Goal: Transaction & Acquisition: Purchase product/service

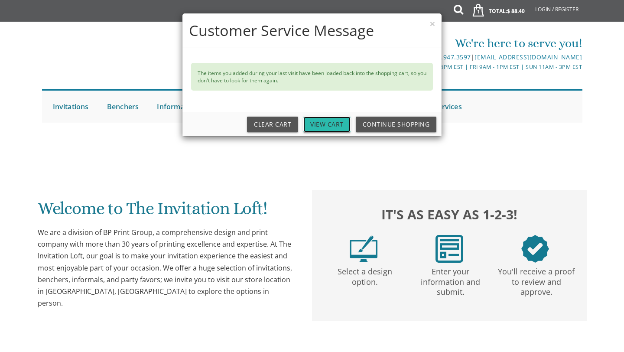
click at [332, 127] on link "View Cart" at bounding box center [327, 125] width 47 height 16
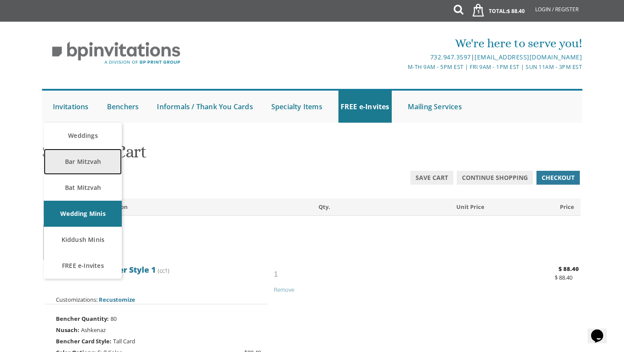
click at [80, 153] on link "Bar Mitzvah" at bounding box center [83, 162] width 78 height 26
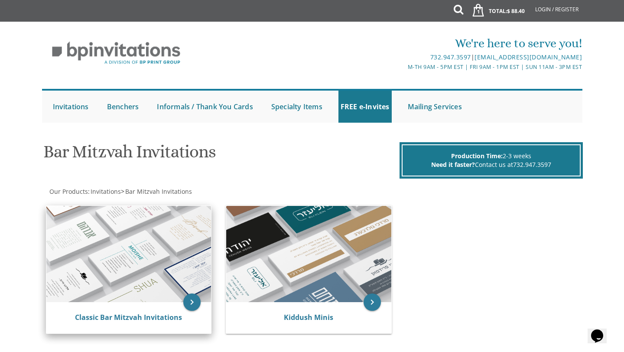
click at [91, 242] on img at bounding box center [128, 254] width 165 height 96
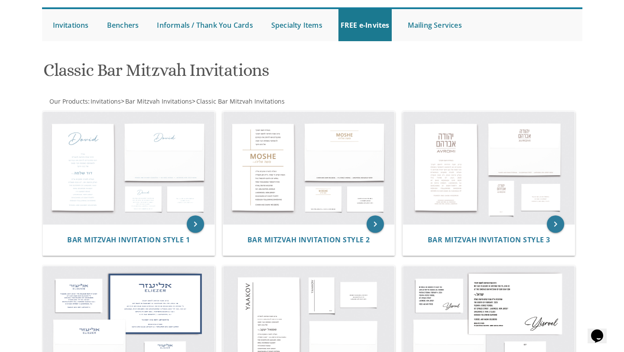
scroll to position [86, 0]
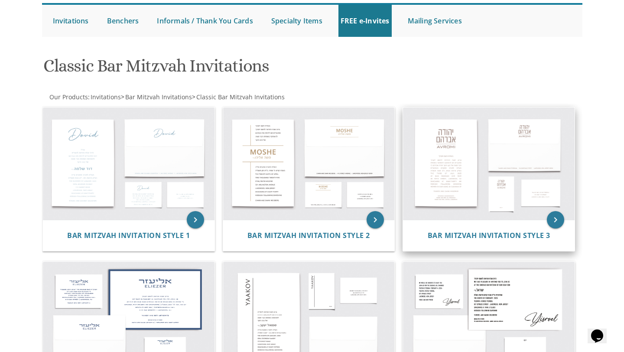
click at [484, 179] on img at bounding box center [489, 164] width 172 height 113
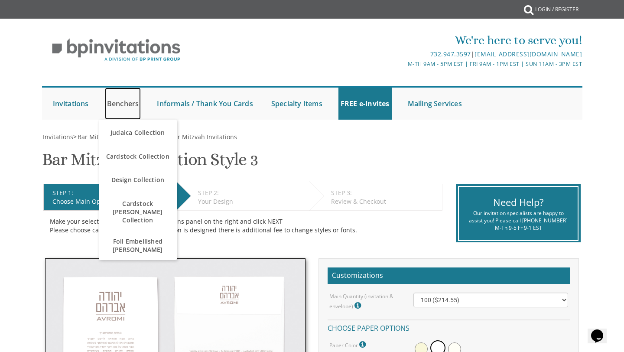
click at [125, 102] on link "Benchers" at bounding box center [123, 104] width 36 height 32
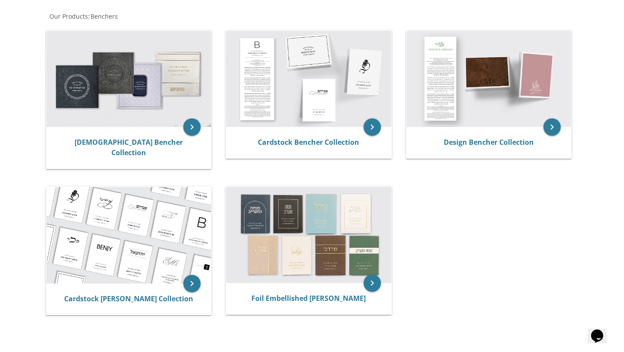
scroll to position [168, 0]
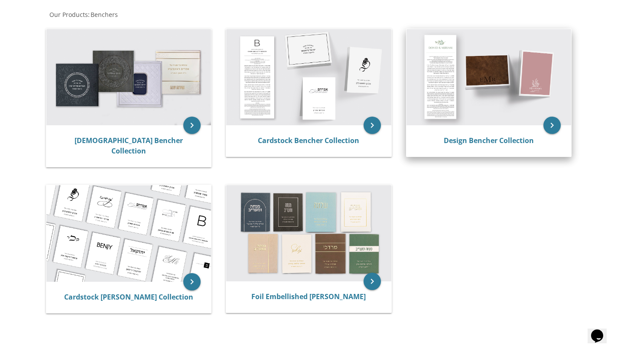
click at [479, 103] on img at bounding box center [489, 77] width 165 height 96
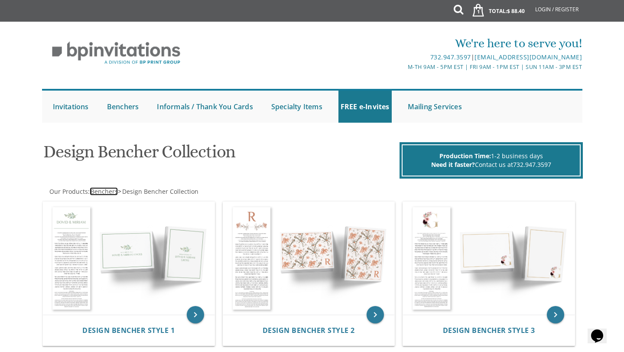
click at [97, 194] on span "Benchers" at bounding box center [104, 191] width 27 height 8
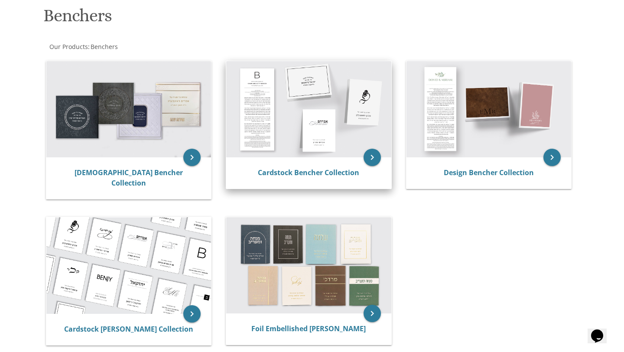
scroll to position [138, 0]
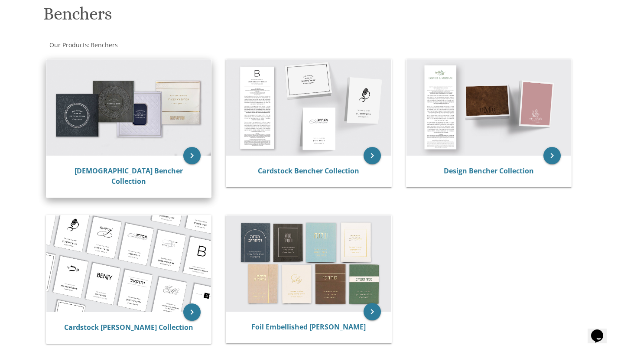
click at [147, 137] on img at bounding box center [128, 107] width 165 height 96
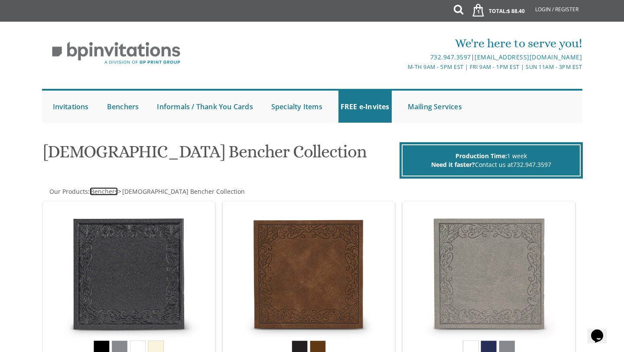
click at [98, 195] on span "Benchers" at bounding box center [104, 191] width 27 height 8
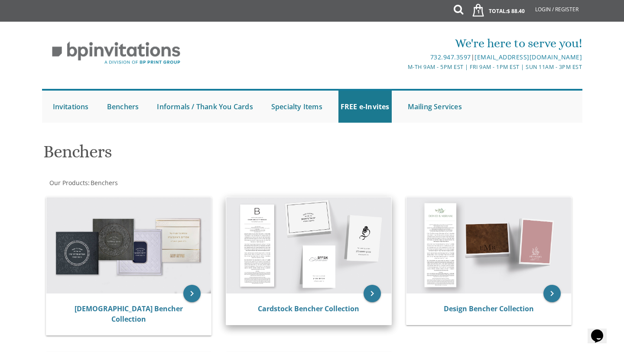
click at [252, 275] on img at bounding box center [308, 245] width 165 height 96
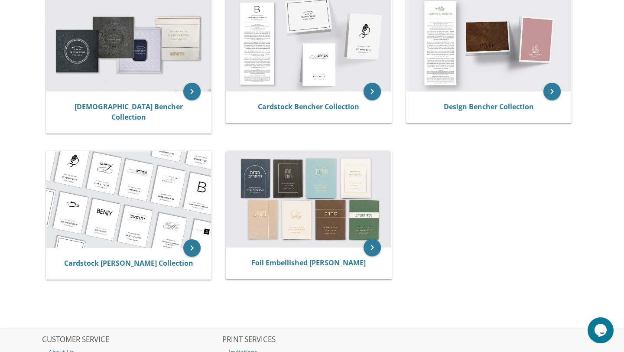
scroll to position [205, 0]
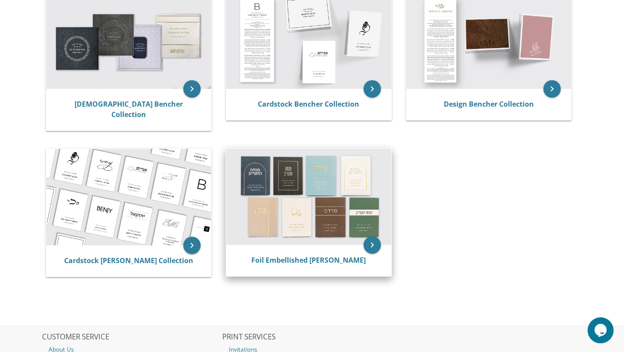
drag, startPoint x: 330, startPoint y: 187, endPoint x: 339, endPoint y: 189, distance: 8.5
click at [331, 187] on img at bounding box center [308, 197] width 165 height 96
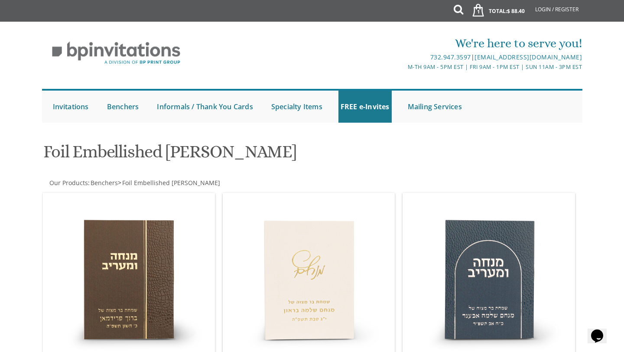
click at [339, 189] on div "keyboard_arrow_right Foil Embellished Mincha Maariv Style 2" at bounding box center [312, 300] width 180 height 223
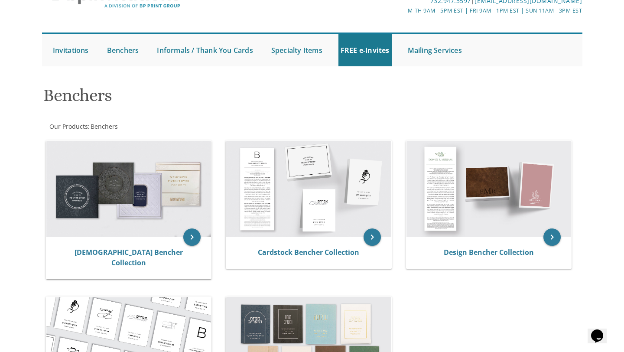
scroll to position [53, 0]
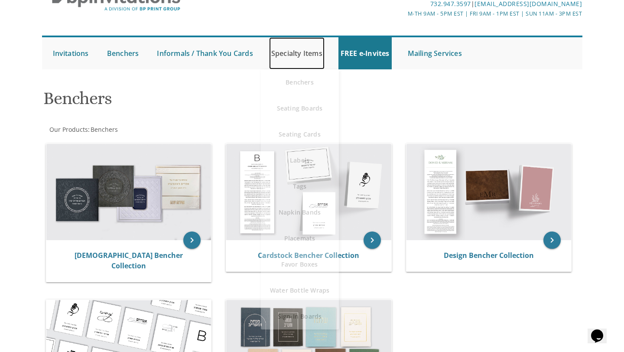
click at [302, 56] on link "Specialty Items" at bounding box center [297, 53] width 56 height 32
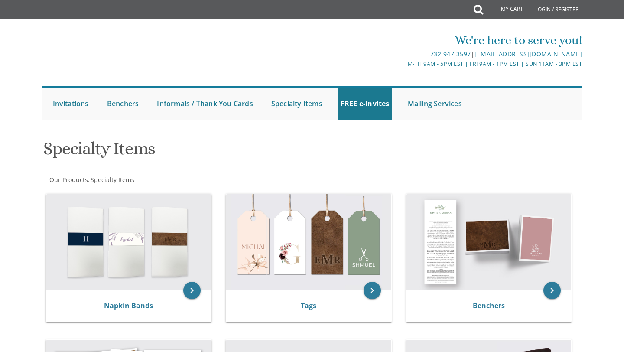
click at [300, 80] on div "We're here to serve you! 732.947.3597 | [EMAIL_ADDRESS][DOMAIN_NAME] M-Th 9am -…" at bounding box center [312, 75] width 555 height 97
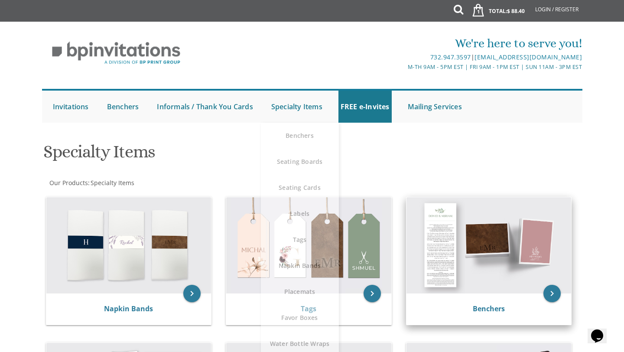
click at [434, 249] on img at bounding box center [489, 245] width 165 height 96
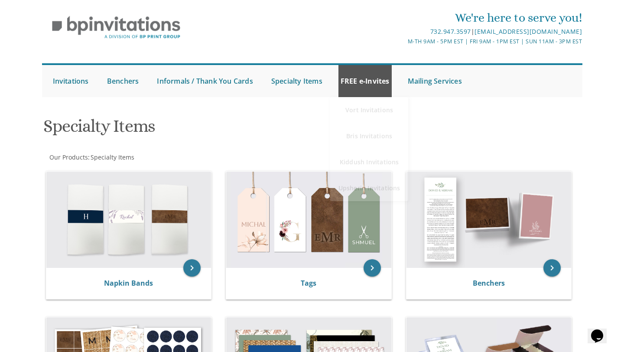
scroll to position [70, 0]
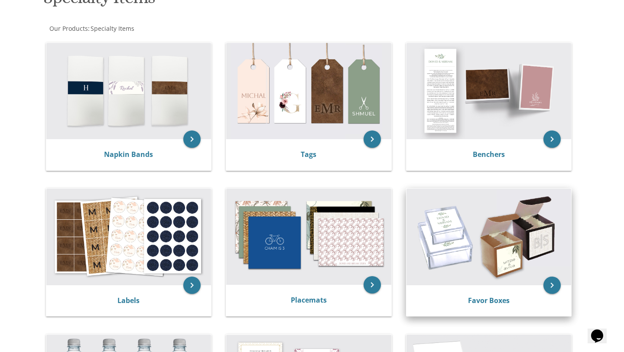
scroll to position [156, 0]
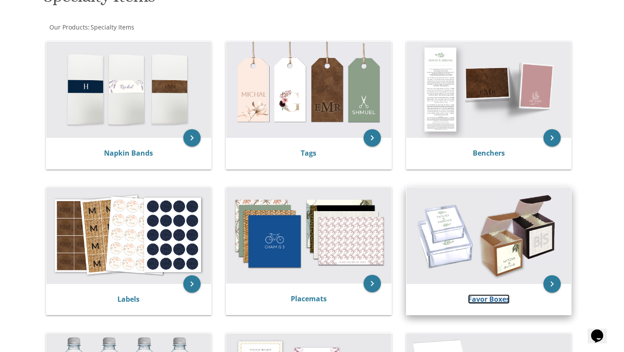
click at [475, 299] on link "Favor Boxes" at bounding box center [489, 299] width 42 height 10
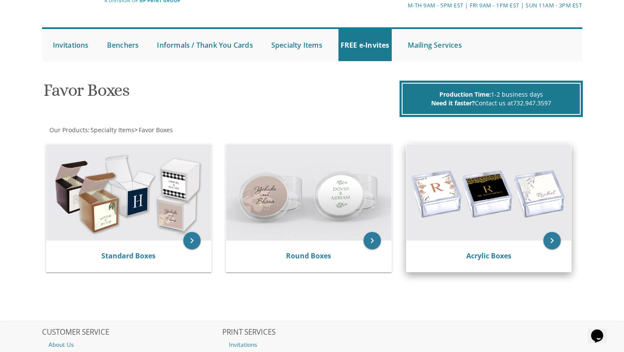
scroll to position [59, 0]
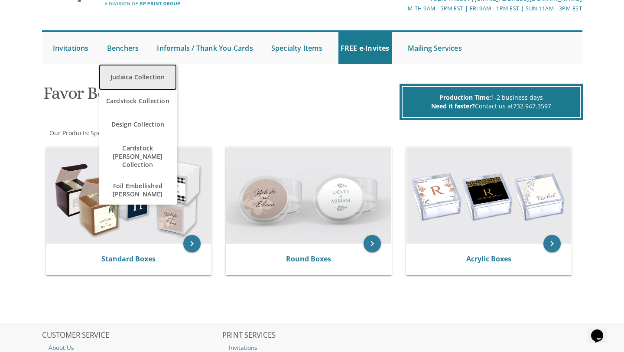
click at [122, 73] on link "Judaica Collection" at bounding box center [138, 77] width 78 height 26
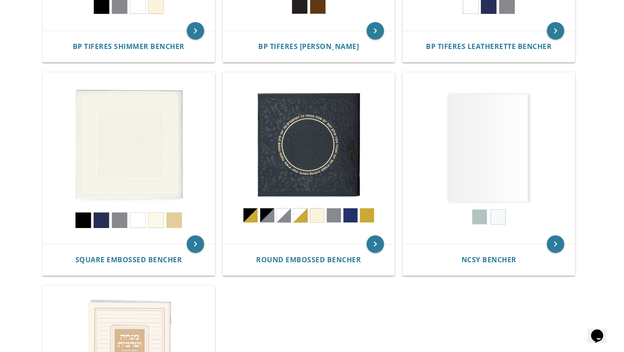
scroll to position [345, 0]
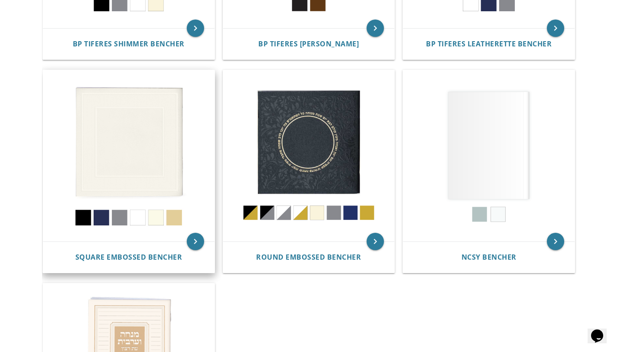
click at [104, 170] on img at bounding box center [129, 156] width 172 height 172
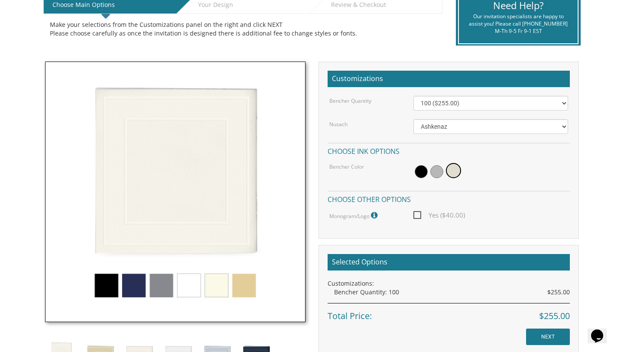
scroll to position [198, 0]
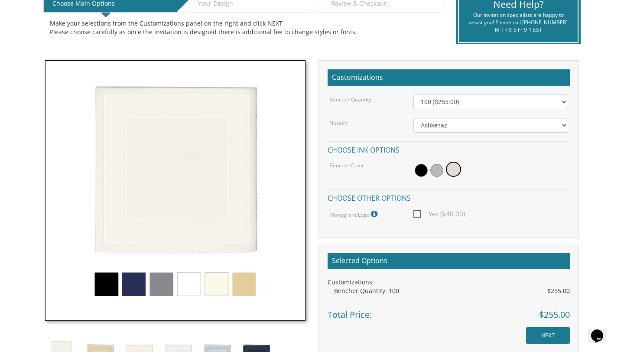
click at [112, 276] on img at bounding box center [175, 190] width 261 height 261
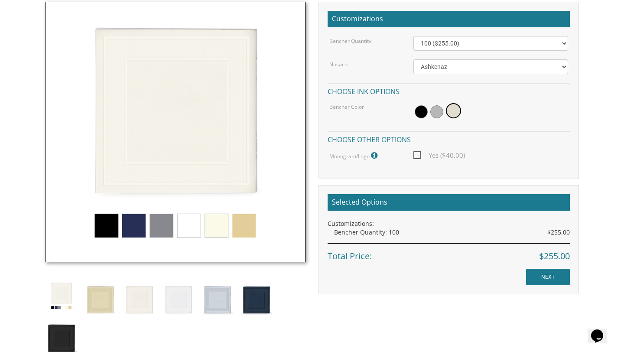
scroll to position [280, 0]
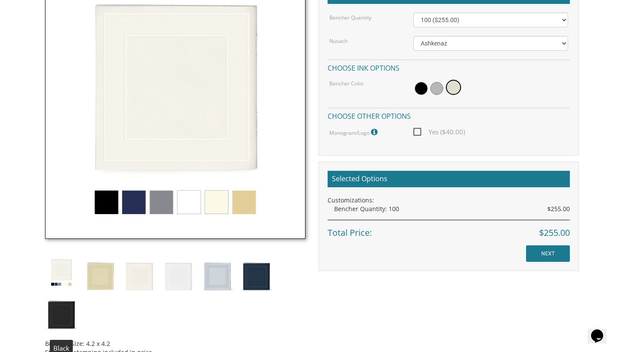
click at [59, 304] on img at bounding box center [61, 313] width 33 height 38
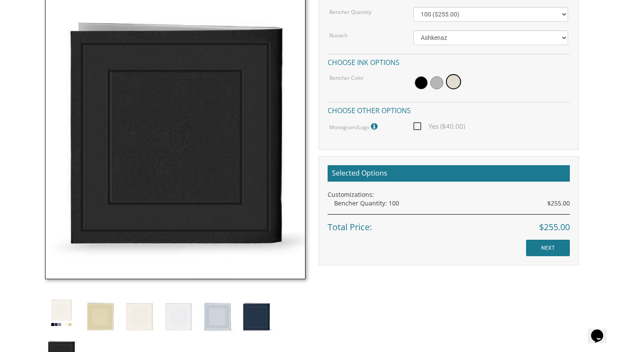
scroll to position [303, 0]
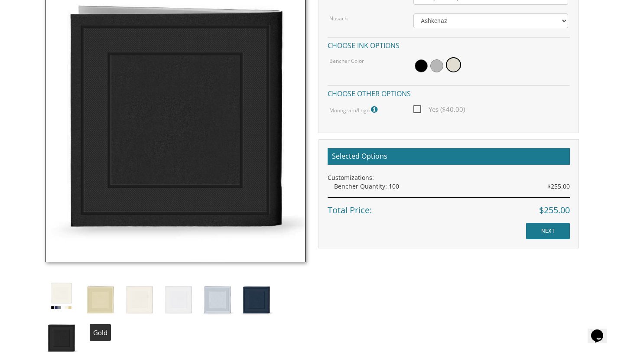
click at [98, 293] on img at bounding box center [100, 299] width 33 height 38
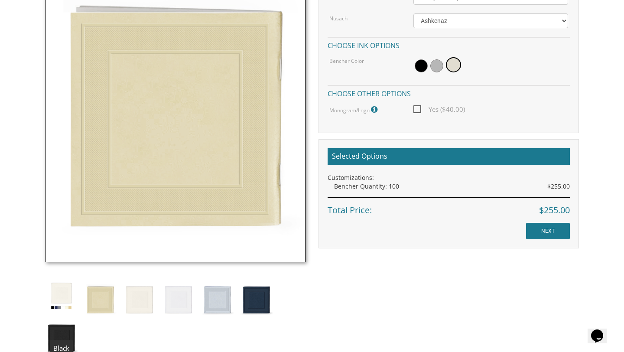
click at [59, 333] on img at bounding box center [61, 337] width 33 height 38
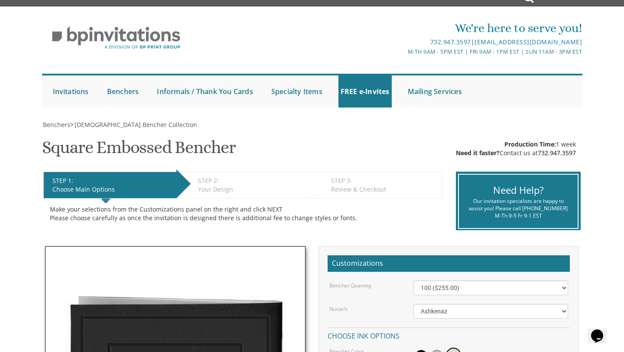
scroll to position [0, 0]
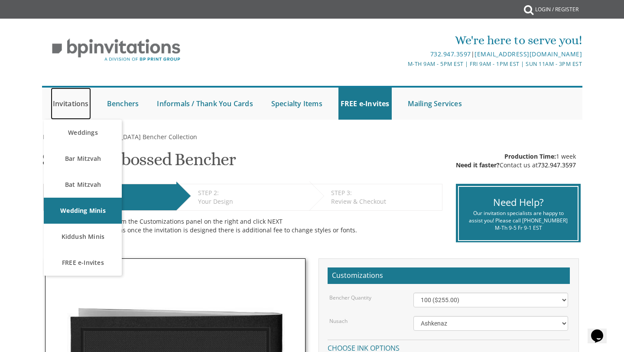
click at [69, 102] on link "Invitations" at bounding box center [71, 104] width 40 height 32
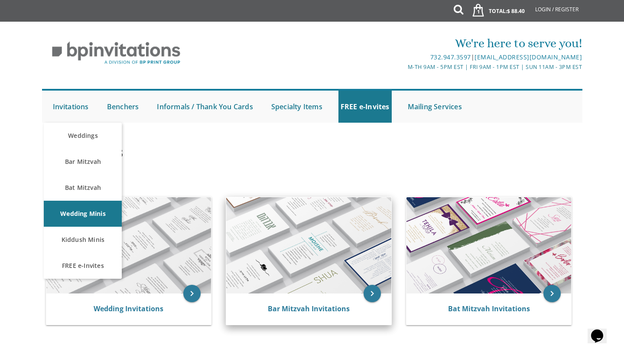
click at [302, 280] on img at bounding box center [308, 245] width 165 height 96
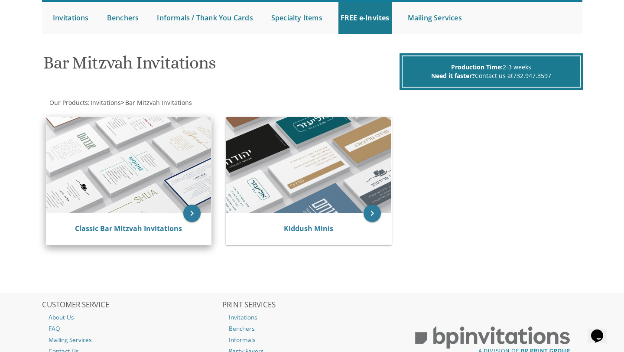
scroll to position [97, 0]
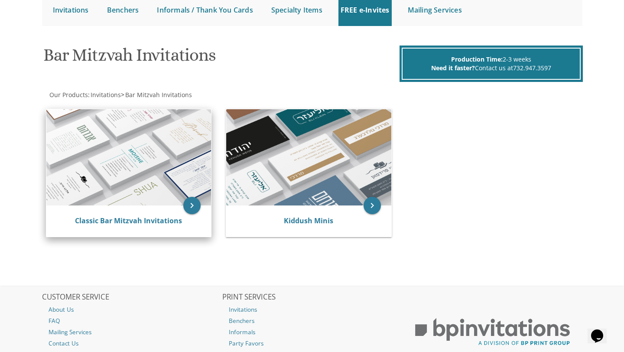
click at [153, 206] on div "Classic Bar Mitzvah Invitations" at bounding box center [128, 221] width 165 height 31
click at [180, 183] on img at bounding box center [128, 157] width 165 height 96
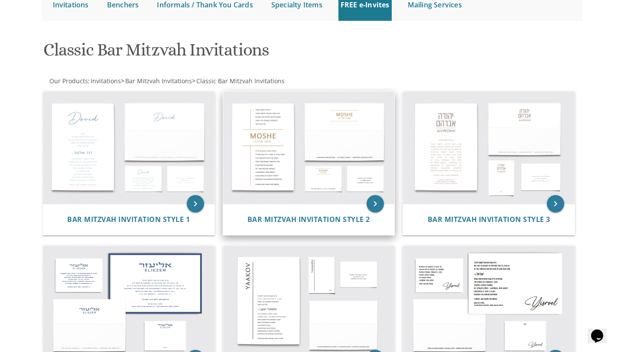
scroll to position [103, 0]
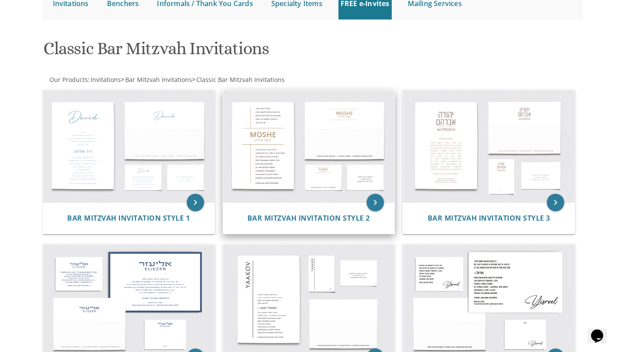
click at [335, 136] on img at bounding box center [309, 146] width 172 height 113
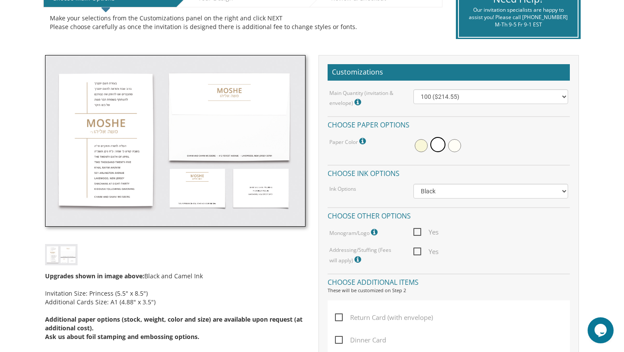
scroll to position [209, 0]
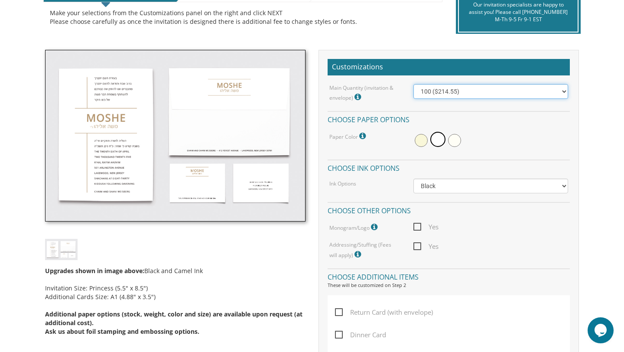
click at [482, 90] on select "100 ($214.55) 200 ($254.60) 300 ($294.25) 400 ($333.55) 500 ($373.90) 600 ($413…" at bounding box center [491, 91] width 155 height 15
select select "400"
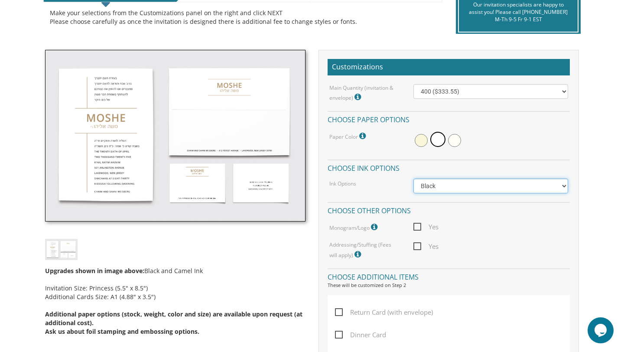
click at [429, 186] on select "Black Colored Ink ($65.00) Black + One Color ($100.00) Two Colors ($165.00)" at bounding box center [491, 186] width 155 height 15
click at [431, 186] on select "Black Colored Ink ($65.00) Black + One Color ($100.00) Two Colors ($165.00)" at bounding box center [491, 186] width 155 height 15
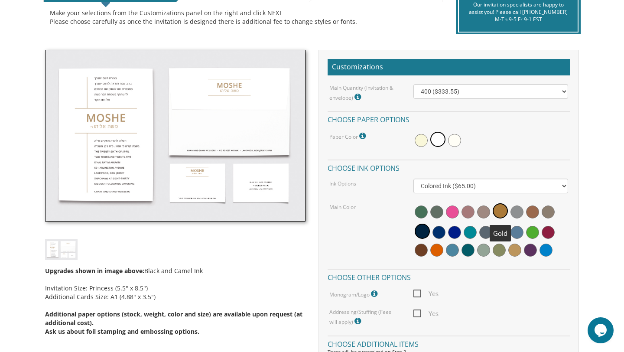
click at [497, 208] on span at bounding box center [500, 210] width 15 height 15
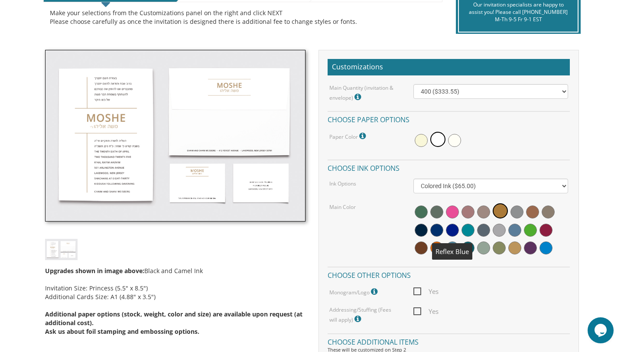
click at [450, 226] on span at bounding box center [452, 230] width 13 height 13
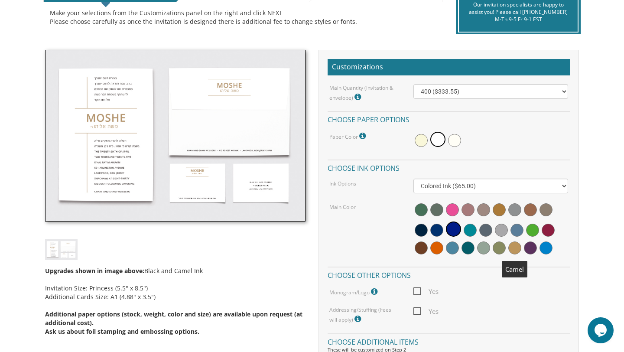
click at [517, 249] on span at bounding box center [515, 248] width 13 height 13
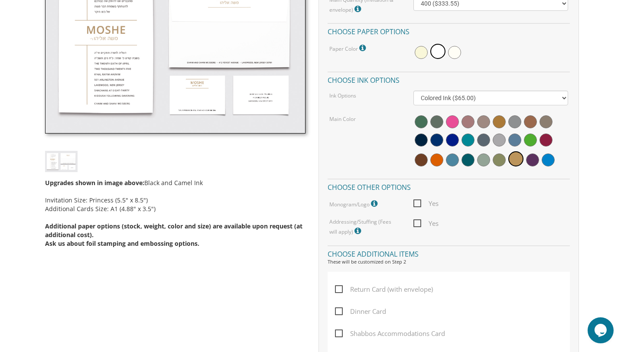
scroll to position [292, 0]
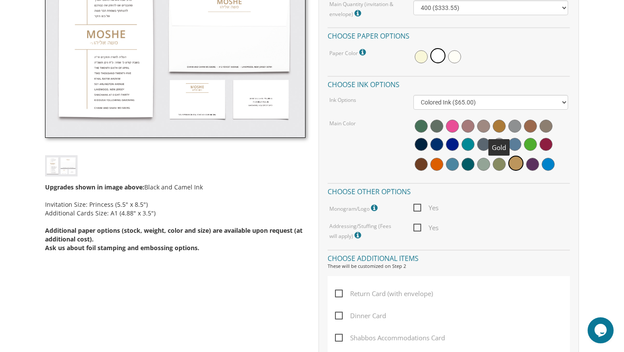
click at [498, 124] on span at bounding box center [499, 126] width 13 height 13
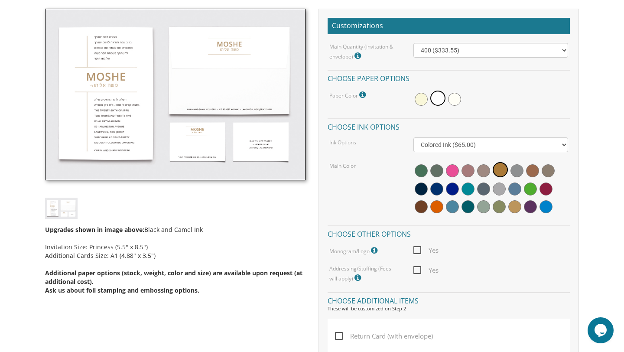
scroll to position [247, 0]
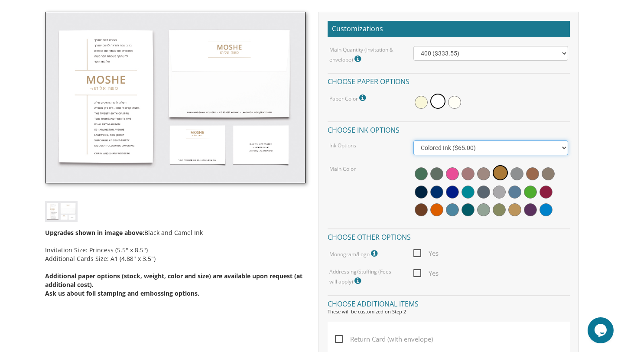
click at [440, 150] on select "Black Colored Ink ($65.00) Black + One Color ($100.00) Two Colors ($165.00)" at bounding box center [491, 147] width 155 height 15
click at [429, 150] on select "Black Colored Ink ($65.00) Black + One Color ($100.00) Two Colors ($165.00)" at bounding box center [491, 147] width 155 height 15
click at [430, 147] on select "Black Colored Ink ($65.00) Black + One Color ($100.00) Two Colors ($165.00)" at bounding box center [491, 147] width 155 height 15
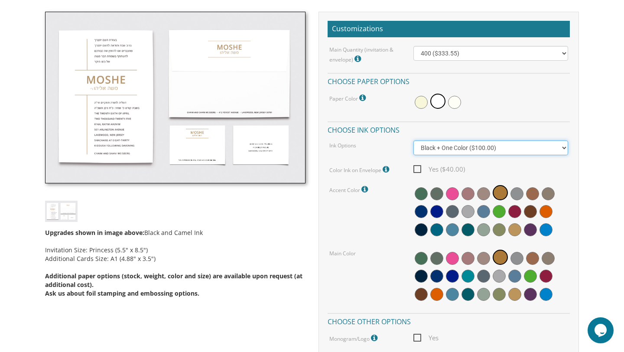
click at [438, 146] on select "Black Colored Ink ($65.00) Black + One Color ($100.00) Two Colors ($165.00)" at bounding box center [491, 147] width 155 height 15
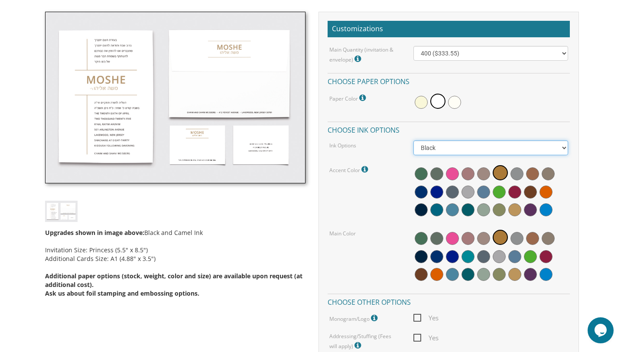
click at [474, 147] on select "Black Colored Ink ($65.00) Black + One Color ($100.00) Two Colors ($165.00)" at bounding box center [491, 147] width 155 height 15
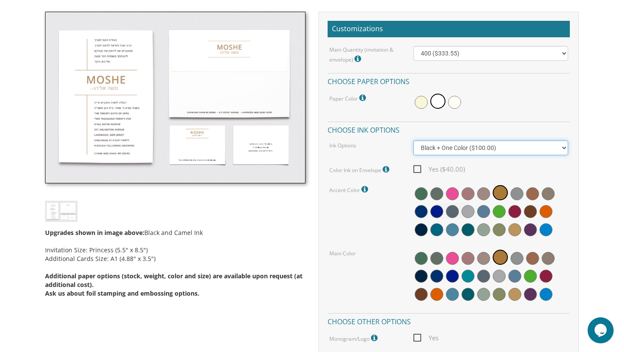
click at [466, 147] on select "Black Colored Ink ($65.00) Black + One Color ($100.00) Two Colors ($165.00)" at bounding box center [491, 147] width 155 height 15
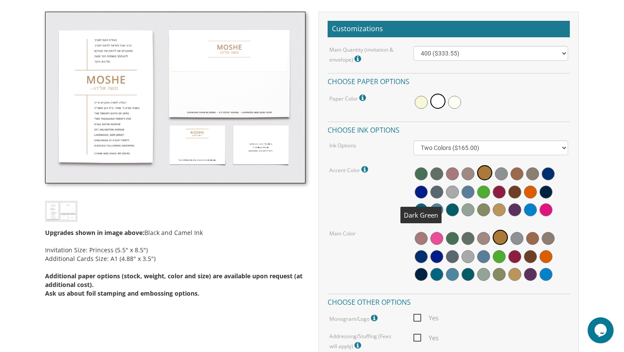
click at [377, 198] on div "Accent Color Default accent color is white (as pictured in sample)." at bounding box center [449, 192] width 252 height 56
click at [449, 152] on select "Black Colored Ink ($65.00) Black + One Color ($100.00) Two Colors ($165.00)" at bounding box center [491, 147] width 155 height 15
select select "Black + One Color"
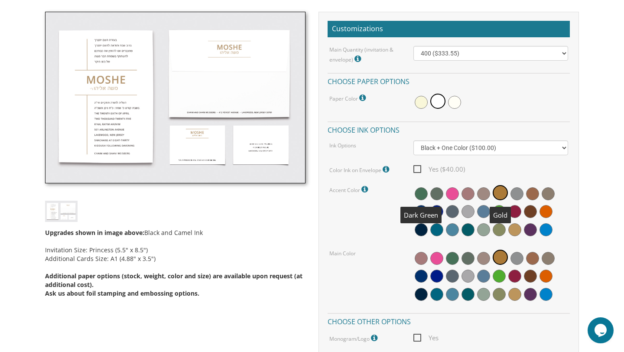
click at [496, 195] on span at bounding box center [500, 192] width 15 height 15
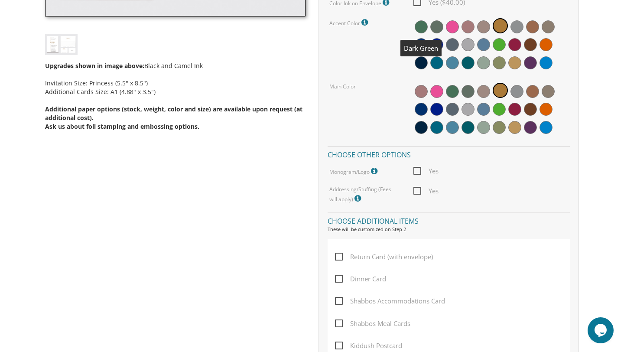
scroll to position [419, 0]
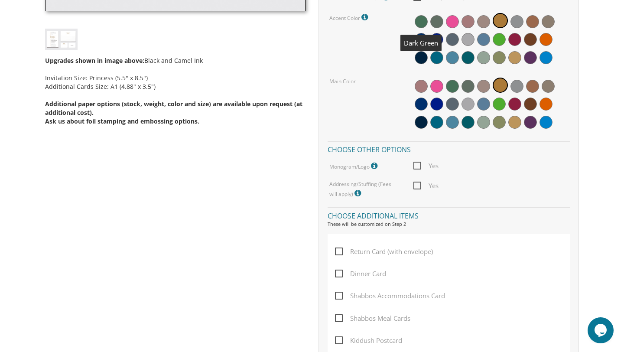
click at [340, 275] on span "Dinner Card" at bounding box center [360, 273] width 51 height 11
click at [340, 275] on input "Dinner Card" at bounding box center [338, 273] width 6 height 6
checkbox input "true"
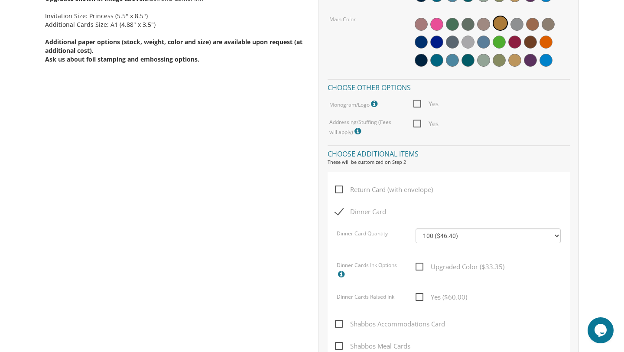
scroll to position [485, 0]
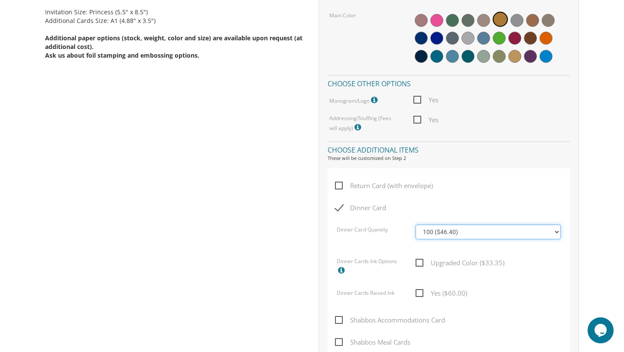
click at [459, 232] on select "100 ($46.40) 200 ($55.20) 300 ($61.85) 400 ($70.60) 500 ($77.20) 600 ($85.95) 7…" at bounding box center [488, 232] width 145 height 15
select select "400"
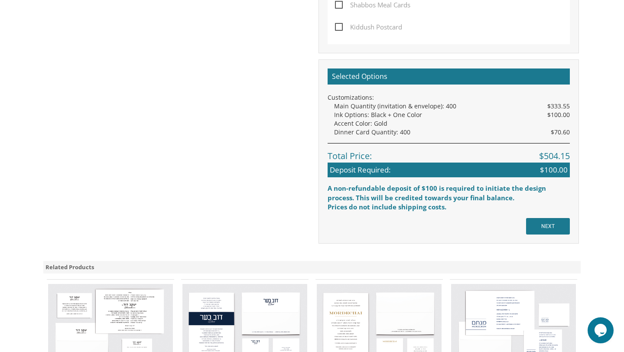
scroll to position [823, 0]
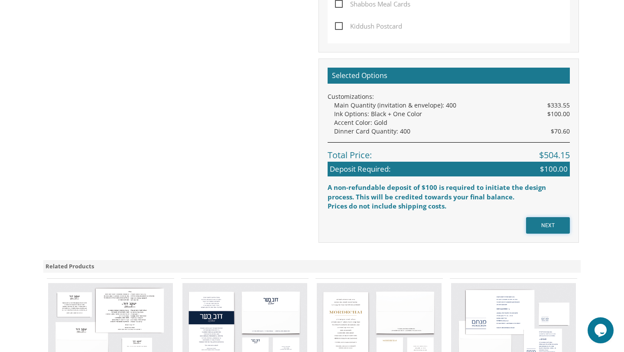
click at [538, 227] on input "NEXT" at bounding box center [548, 225] width 44 height 16
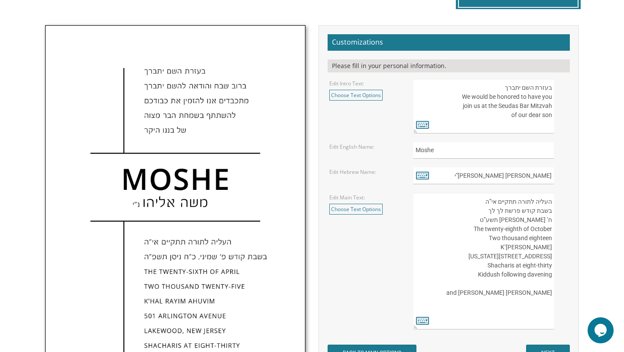
scroll to position [275, 0]
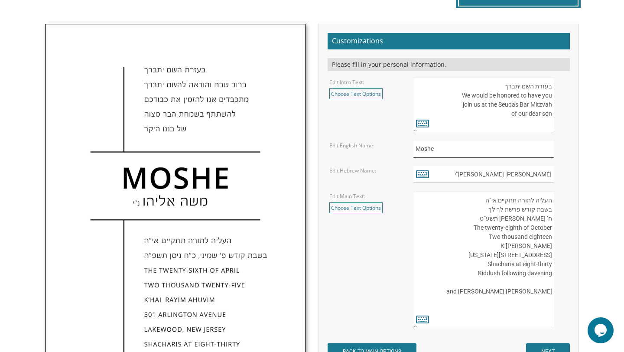
click at [437, 150] on input "Moshe" at bounding box center [484, 149] width 141 height 17
type input "Zeli"
click at [426, 177] on icon at bounding box center [422, 174] width 13 height 12
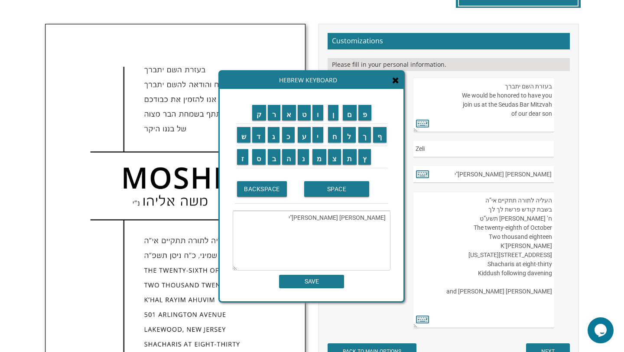
drag, startPoint x: 357, startPoint y: 219, endPoint x: 385, endPoint y: 217, distance: 28.2
click at [385, 217] on textarea "משה אליהו נ"י" at bounding box center [312, 241] width 158 height 60
click at [321, 162] on input "מ" at bounding box center [320, 157] width 14 height 16
click at [304, 163] on input "נ" at bounding box center [304, 157] width 12 height 16
click at [337, 132] on input "ח" at bounding box center [334, 135] width 13 height 16
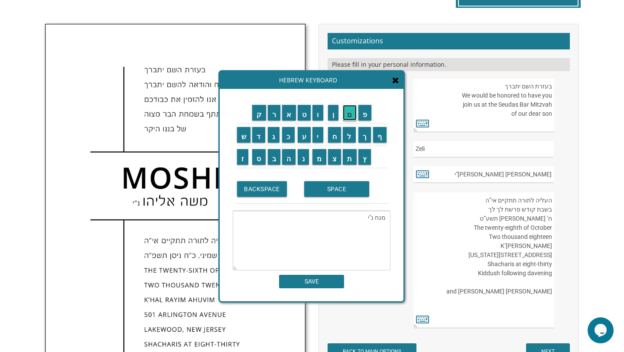
click at [348, 114] on input "ם" at bounding box center [350, 113] width 14 height 16
click at [332, 195] on input "SPACE" at bounding box center [336, 189] width 65 height 16
click at [242, 159] on input "ז" at bounding box center [243, 157] width 12 height 16
click at [301, 136] on input "ע" at bounding box center [304, 135] width 13 height 16
click at [353, 135] on input "ל" at bounding box center [349, 135] width 13 height 16
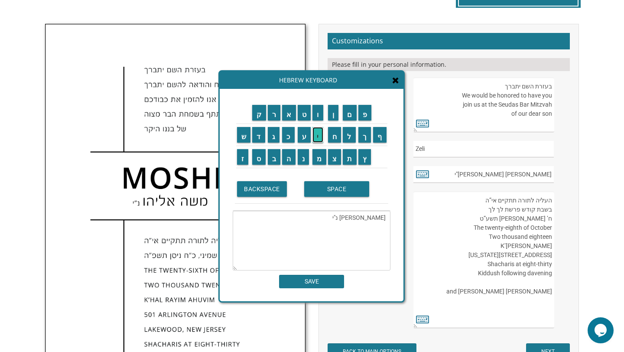
click at [320, 139] on input "י" at bounding box center [318, 135] width 11 height 16
click at [274, 143] on td "ג" at bounding box center [274, 135] width 15 height 22
click at [358, 220] on textarea "מנחם זעלי נ"י" at bounding box center [312, 241] width 158 height 60
click at [273, 141] on input "ג" at bounding box center [274, 135] width 12 height 16
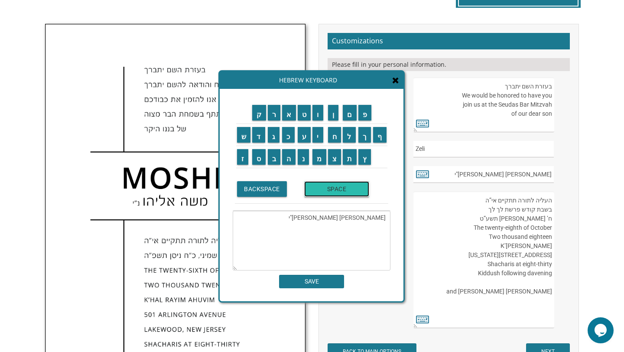
click at [323, 186] on input "SPACE" at bounding box center [336, 189] width 65 height 16
click at [242, 141] on input "ש" at bounding box center [244, 135] width 14 height 16
click at [315, 157] on input "מ" at bounding box center [320, 157] width 14 height 16
click at [332, 139] on input "ח" at bounding box center [334, 135] width 13 height 16
click at [291, 159] on input "ה" at bounding box center [288, 157] width 13 height 16
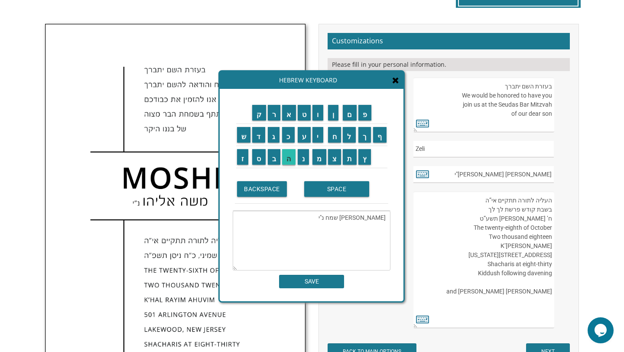
type textarea "מנחם זעליג שמחה נ"י"
click at [309, 284] on input "SAVE" at bounding box center [311, 281] width 65 height 13
type input "מנחם זעליג שמחה נ"י"
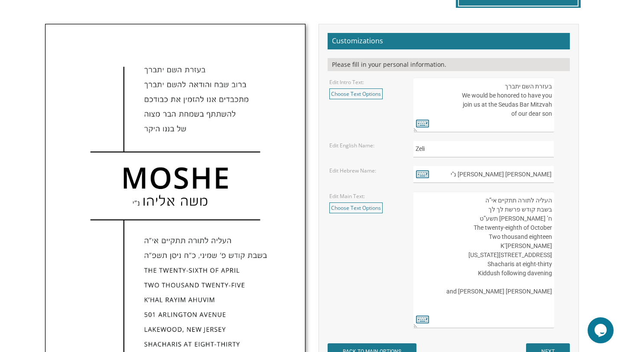
click at [499, 209] on textarea "העליה לתורה תתקיים אי”ה בשבת קודש פרשת לך לך ח’ חשון תשע”ט The twenty-eighth of…" at bounding box center [484, 260] width 141 height 137
click at [420, 321] on icon at bounding box center [422, 319] width 13 height 12
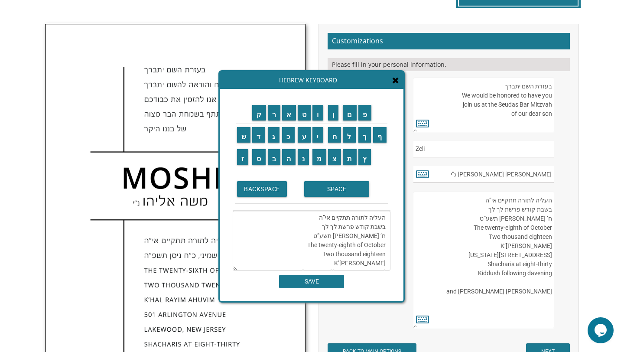
click at [317, 225] on textarea "העליה לתורה תתקיים אי”ה בשבת קודש פרשת לך לך ח’ חשון תשע”ט The twenty-eighth of…" at bounding box center [312, 241] width 158 height 60
click at [319, 115] on input "ו" at bounding box center [318, 113] width 11 height 16
click at [317, 135] on input "י" at bounding box center [318, 135] width 11 height 16
click at [273, 134] on input "ג" at bounding box center [274, 135] width 12 height 16
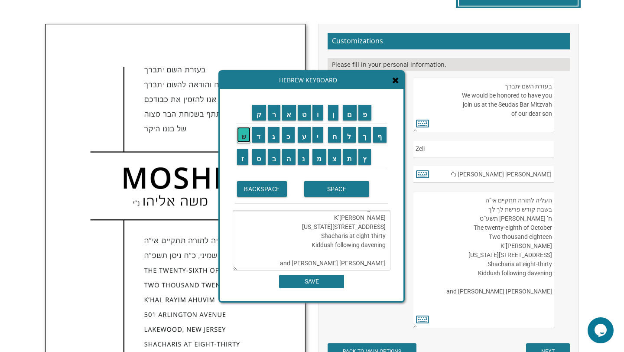
click at [245, 138] on input "ש" at bounding box center [244, 135] width 14 height 16
click at [366, 234] on textarea "העליה לתורה תתקיים אי”ה בשבת קודש פרשת ויגש ח’ חשון תשע”ט The twenty-eighth of …" at bounding box center [312, 241] width 158 height 60
click at [364, 234] on textarea "העליה לתורה תתקיים אי”ה בשבת קודש פרשת ויגש תשע”ט The twenty-eighth of October …" at bounding box center [312, 241] width 158 height 60
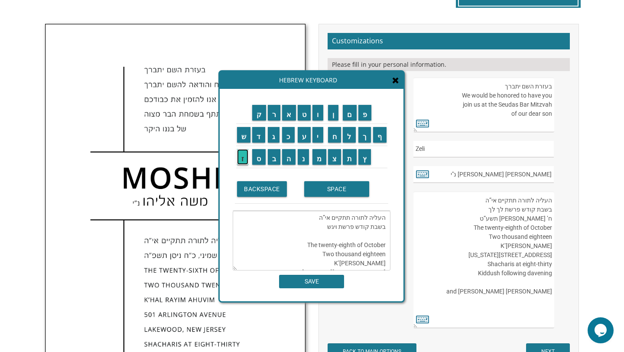
click at [245, 156] on input "ז" at bounding box center [243, 157] width 12 height 16
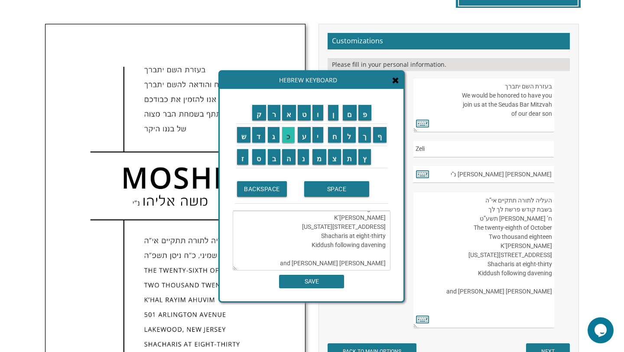
scroll to position [21, 0]
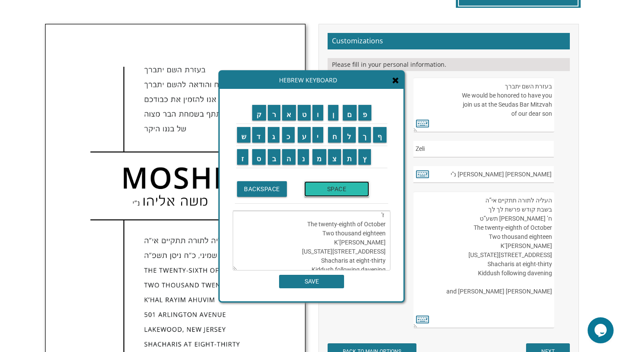
click at [340, 186] on input "SPACE" at bounding box center [336, 189] width 65 height 16
click at [306, 116] on input "ט" at bounding box center [304, 113] width 13 height 16
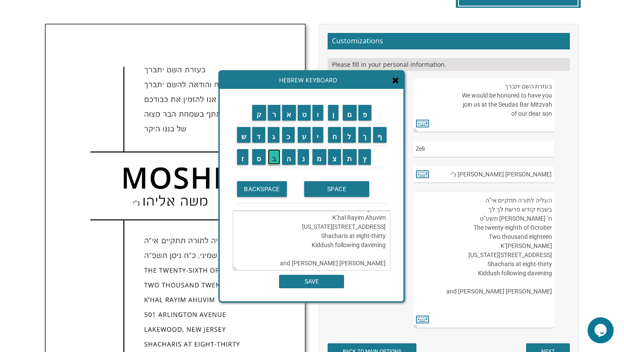
click at [273, 159] on input "ב" at bounding box center [274, 157] width 13 height 16
click at [351, 159] on input "ת" at bounding box center [350, 157] width 14 height 16
click at [349, 157] on input "ת" at bounding box center [350, 157] width 14 height 16
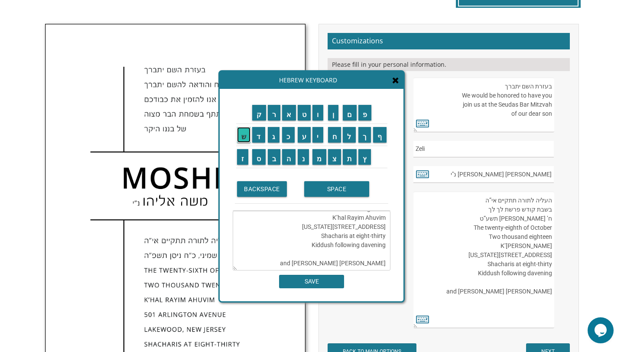
click at [243, 135] on input "ש" at bounding box center [244, 135] width 14 height 16
click at [370, 113] on input "פ" at bounding box center [365, 113] width 13 height 16
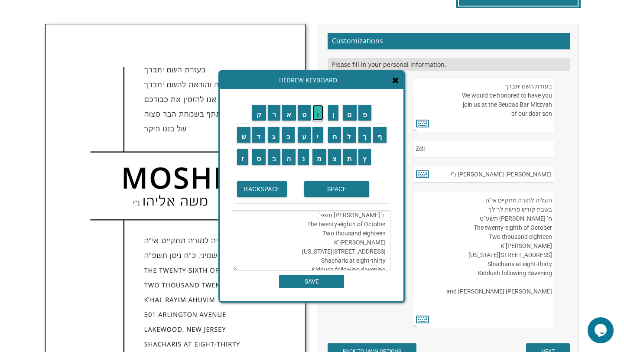
click at [317, 119] on input "ו" at bounding box center [318, 113] width 11 height 16
click at [353, 237] on textarea "העליה לתורה תתקיים אי”ה בשבת קודש פרשת ויגש ז' טבת תשפ'ו The twenty-eighth of O…" at bounding box center [312, 241] width 158 height 60
click at [350, 236] on textarea "העליה לתורה תתקיים אי”ה בשבת קודש פרשת ויגש ז' טבת תשפ'ו The twenty-eighth of O…" at bounding box center [312, 241] width 158 height 60
click at [302, 245] on textarea "העליה לתורה תתקיים אי”ה בשבת קודש פרשת ויגש ז' טבת תשפ"ו The twenty-eighth of O…" at bounding box center [312, 241] width 158 height 60
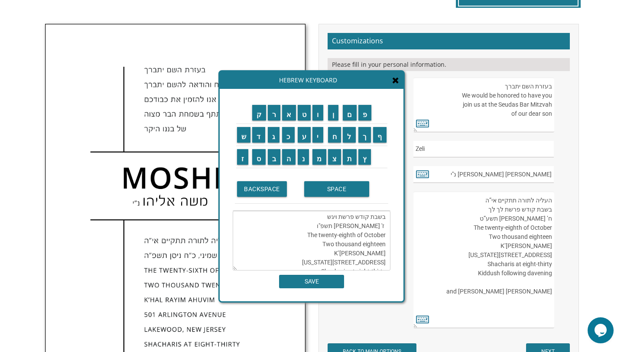
scroll to position [9, 0]
drag, startPoint x: 336, startPoint y: 238, endPoint x: 354, endPoint y: 238, distance: 17.3
click at [354, 238] on textarea "העליה לתורה תתקיים אי”ה בשבת קודש פרשת ויגש ז' טבת תשפ"ו The twenty-eighth of O…" at bounding box center [312, 241] width 158 height 60
drag, startPoint x: 363, startPoint y: 235, endPoint x: 387, endPoint y: 238, distance: 24.0
click at [387, 238] on textarea "העליה לתורה תתקיים אי”ה בשבת קודש פרשת ויגש ז' טבת תשפ"ו The twenty-seventh of …" at bounding box center [312, 241] width 158 height 60
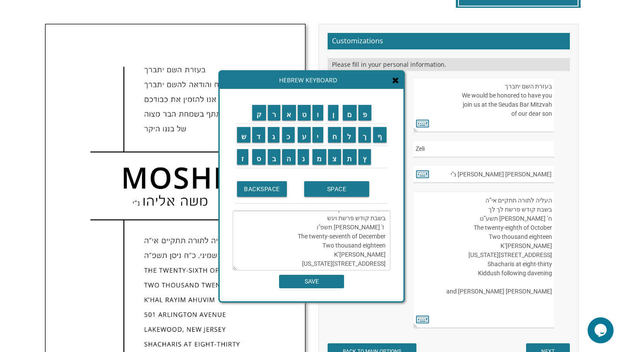
drag, startPoint x: 361, startPoint y: 246, endPoint x: 386, endPoint y: 248, distance: 25.2
click at [386, 248] on textarea "העליה לתורה תתקיים אי”ה בשבת קודש פרשת ויגש ז' טבת תשפ"ו The twenty-seventh of …" at bounding box center [312, 241] width 158 height 60
drag, startPoint x: 330, startPoint y: 228, endPoint x: 390, endPoint y: 229, distance: 60.3
click at [391, 229] on div "ק ר א ט ו ן ם פ ש ד ג כ ע י ח ל" at bounding box center [312, 195] width 184 height 212
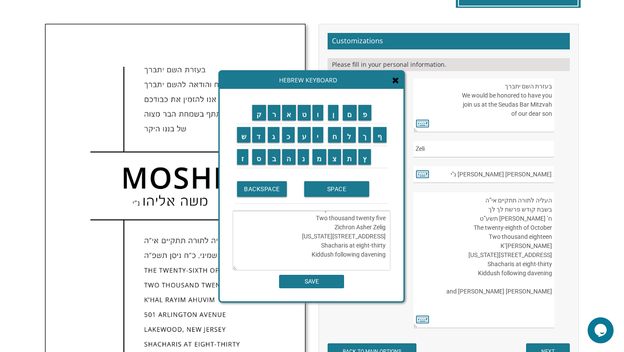
type textarea "העליה לתורה תתקיים אי”ה בשבת קודש פרשת ויגש ז' טבת תשפ"ו The twenty-seventh of …"
click at [320, 283] on input "SAVE" at bounding box center [311, 281] width 65 height 13
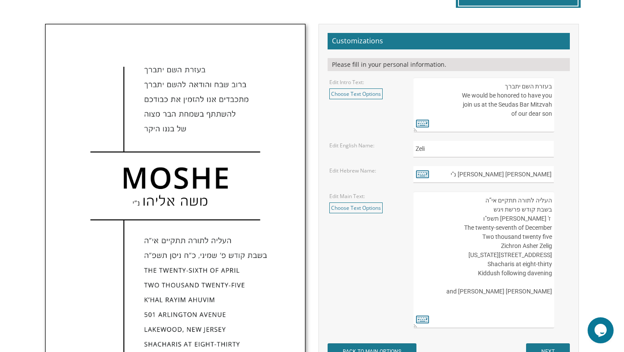
drag, startPoint x: 505, startPoint y: 254, endPoint x: 543, endPoint y: 249, distance: 38.5
click at [545, 252] on textarea "העליה לתורה תתקיים אי”ה בשבת קודש פרשת לך לך ח’ חשון תשע”ט The twenty-eighth of…" at bounding box center [484, 260] width 141 height 137
click at [543, 253] on textarea "העליה לתורה תתקיים אי”ה בשבת קודש פרשת לך לך ח’ חשון תשע”ט The twenty-eighth of…" at bounding box center [484, 260] width 141 height 137
click at [552, 254] on textarea "העליה לתורה תתקיים אי”ה בשבת קודש פרשת לך לך ח’ חשון תשע”ט The twenty-eighth of…" at bounding box center [484, 260] width 141 height 137
click at [505, 255] on textarea "העליה לתורה תתקיים אי”ה בשבת קודש פרשת לך לך ח’ חשון תשע”ט The twenty-eighth of…" at bounding box center [484, 260] width 141 height 137
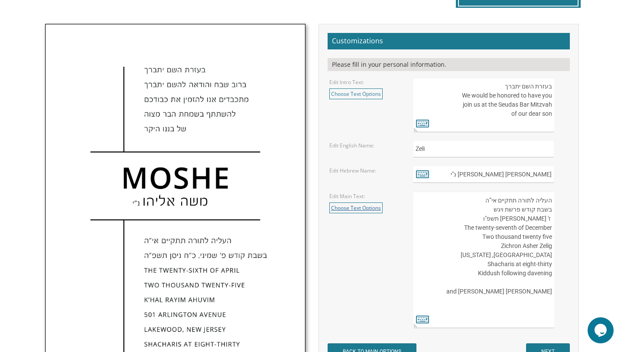
click at [360, 209] on link "Choose Text Options" at bounding box center [356, 208] width 53 height 11
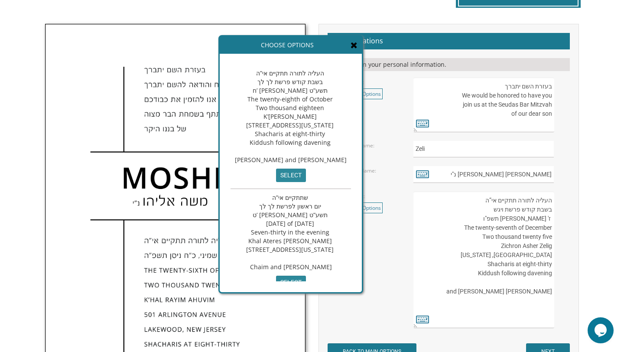
click at [358, 47] on icon at bounding box center [354, 45] width 7 height 9
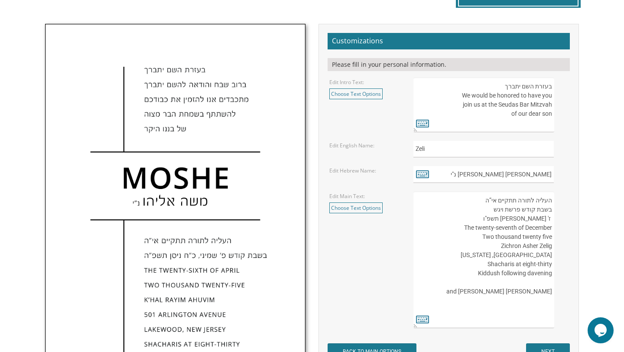
click at [552, 256] on textarea "העליה לתורה תתקיים אי”ה בשבת קודש פרשת לך לך ח’ חשון תשע”ט The twenty-eighth of…" at bounding box center [484, 260] width 141 height 137
click at [490, 264] on textarea "העליה לתורה תתקיים אי”ה בשבת קודש פרשת לך לך ח’ חשון תשע”ט The twenty-eighth of…" at bounding box center [484, 260] width 141 height 137
type textarea "העליה לתורה תתקיים אי”ה בשבת קודש פרשת ויגש ז' טבת תשפ"ו The twenty-seventh of …"
click at [426, 323] on icon at bounding box center [422, 319] width 13 height 12
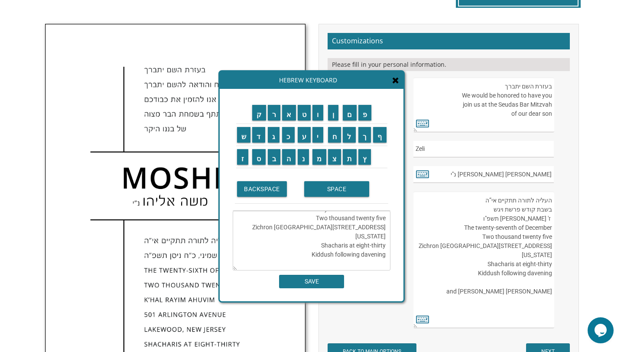
click at [326, 235] on textarea "העליה לתורה תתקיים אי”ה בשבת קודש פרשת ויגש ז' טבת תשפ"ו The twenty-seventh of …" at bounding box center [312, 241] width 158 height 60
drag, startPoint x: 326, startPoint y: 235, endPoint x: 389, endPoint y: 235, distance: 62.9
click at [389, 235] on textarea "העליה לתורה תתקיים אי”ה בשבת קודש פרשת ויגש ז' טבת תשפ"ו The twenty-seventh of …" at bounding box center [312, 241] width 158 height 60
click at [387, 238] on textarea "העליה לתורה תתקיים אי”ה בשבת קודש פרשת ויגש ז' טבת תשפ"ו The twenty-seventh of …" at bounding box center [312, 241] width 158 height 60
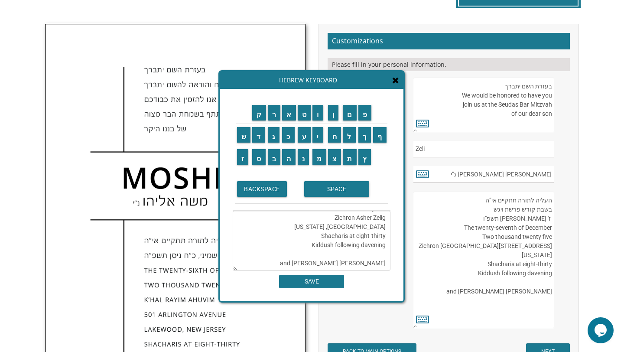
scroll to position [57, 0]
type textarea "העליה לתורה תתקיים אי”ה בשבת קודש פרשת ויגש ז' טבת תשפ"ו The twenty-seventh of …"
click at [395, 81] on icon at bounding box center [395, 80] width 7 height 9
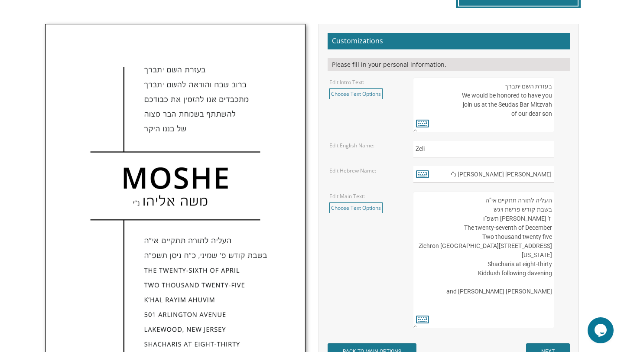
click at [490, 254] on textarea "העליה לתורה תתקיים אי”ה בשבת קודש פרשת לך לך ח’ חשון תשע”ט The twenty-eighth of…" at bounding box center [484, 260] width 141 height 137
drag, startPoint x: 459, startPoint y: 254, endPoint x: 570, endPoint y: 260, distance: 110.7
click at [570, 260] on div "העליה לתורה תתקיים אי”ה בשבת קודש פרשת לך לך ח’ חשון תשע”ט The twenty-eighth of…" at bounding box center [491, 260] width 168 height 137
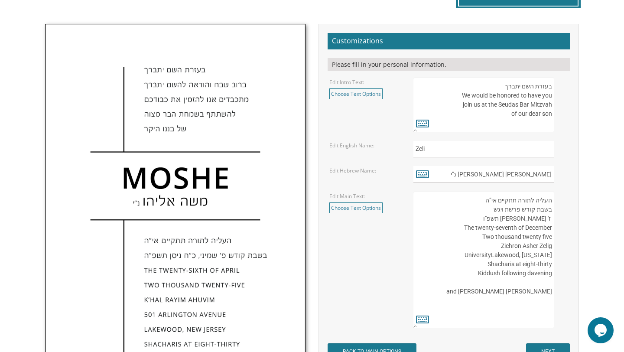
click at [458, 255] on textarea "העליה לתורה תתקיים אי”ה בשבת קודש פרשת לך לך ח’ חשון תשע”ט The twenty-eighth of…" at bounding box center [484, 260] width 141 height 137
click at [535, 263] on textarea "העליה לתורה תתקיים אי”ה בשבת קודש פרשת לך לך ח’ חשון תשע”ט The twenty-eighth of…" at bounding box center [484, 260] width 141 height 137
click at [551, 264] on textarea "העליה לתורה תתקיים אי”ה בשבת קודש פרשת לך לך ח’ חשון תשע”ט The twenty-eighth of…" at bounding box center [484, 260] width 141 height 137
click at [537, 265] on textarea "העליה לתורה תתקיים אי”ה בשבת קודש פרשת לך לך ח’ חשון תשע”ט The twenty-eighth of…" at bounding box center [484, 260] width 141 height 137
drag, startPoint x: 532, startPoint y: 265, endPoint x: 552, endPoint y: 262, distance: 20.5
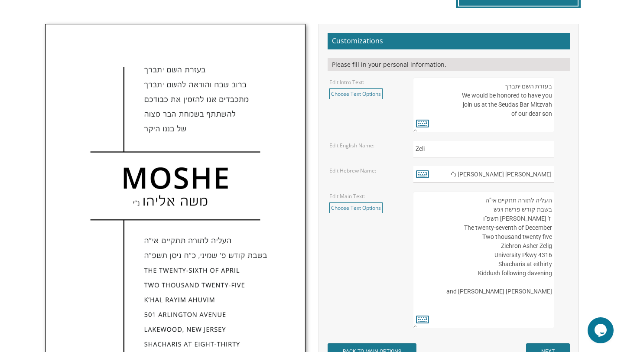
click at [553, 264] on textarea "העליה לתורה תתקיים אי”ה בשבת קודש פרשת לך לך ח’ חשון תשע”ט The twenty-eighth of…" at bounding box center [484, 260] width 141 height 137
drag, startPoint x: 490, startPoint y: 291, endPoint x: 554, endPoint y: 289, distance: 64.2
click at [554, 289] on textarea "העליה לתורה תתקיים אי”ה בשבת קודש פרשת לך לך ח’ חשון תשע”ט The twenty-eighth of…" at bounding box center [484, 260] width 141 height 137
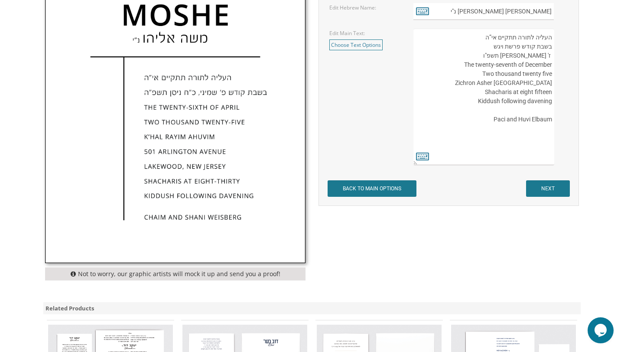
scroll to position [441, 0]
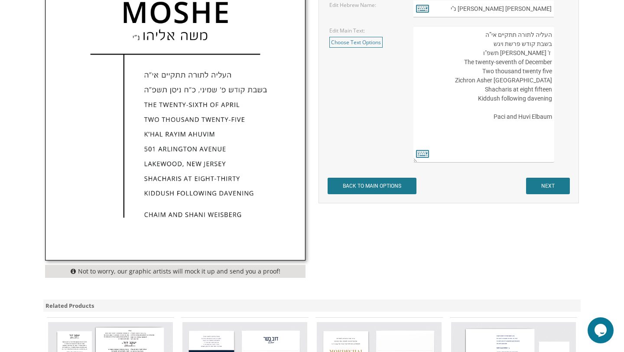
type textarea "העליה לתורה תתקיים אי”ה בשבת קודש פרשת ויגש ז' טבת תשפ"ו The twenty-seventh of …"
click at [403, 190] on input "BACK TO MAIN OPTIONS" at bounding box center [372, 186] width 89 height 16
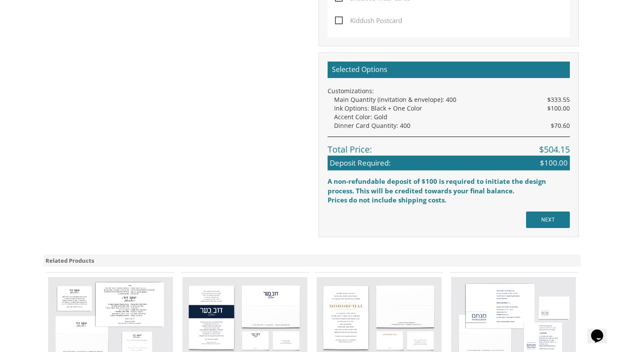
scroll to position [797, 0]
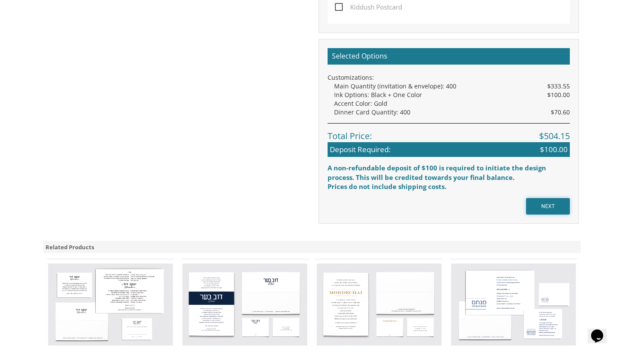
click at [540, 201] on input "NEXT" at bounding box center [548, 206] width 44 height 16
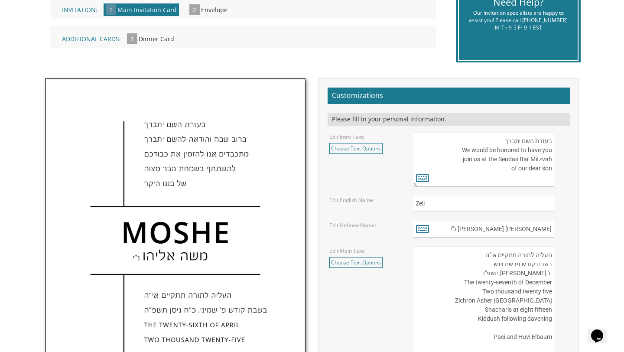
scroll to position [220, 0]
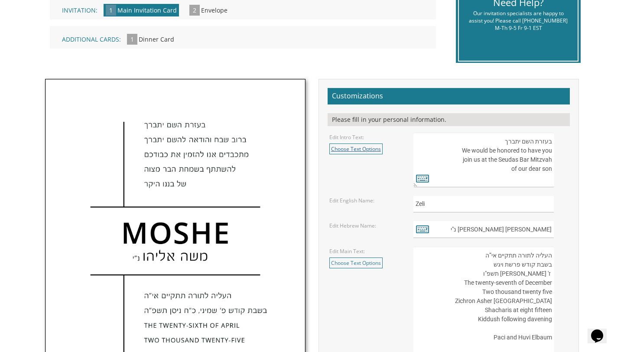
click at [375, 151] on link "Choose Text Options" at bounding box center [356, 149] width 53 height 11
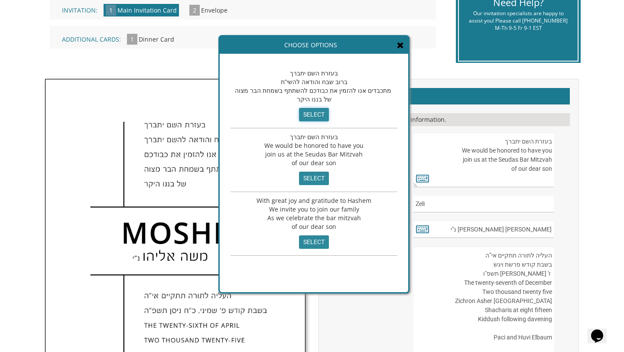
click at [303, 111] on input "select" at bounding box center [314, 114] width 30 height 13
type textarea "בעזרת השם יתברך ברוב שבח והודאה להשי”ת מתכבדים אנו להזמין את כבודכם להשתתף בשמח…"
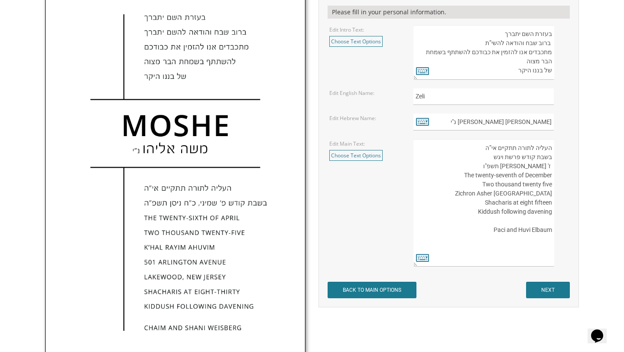
scroll to position [328, 0]
click at [552, 203] on textarea "העליה לתורה תתקיים אי”ה בשבת קודש פרשת ויגש ז' טבת תשפ"ו The twenty-seventh of …" at bounding box center [484, 202] width 141 height 127
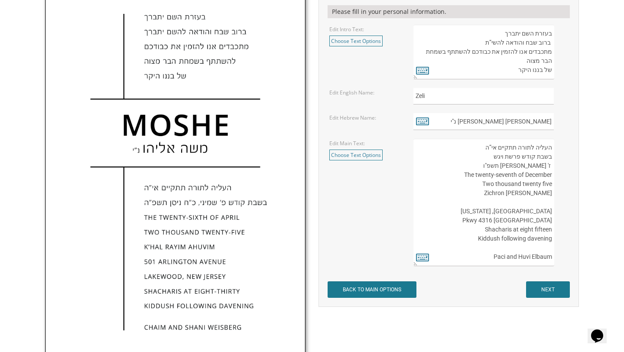
click at [485, 210] on textarea "העליה לתורה תתקיים אי”ה בשבת קודש פרשת ויגש ז' טבת תשפ"ו The twenty-seventh of …" at bounding box center [484, 202] width 141 height 127
click at [494, 204] on textarea "העליה לתורה תתקיים אי”ה בשבת קודש פרשת ויגש ז' טבת תשפ"ו The twenty-seventh of …" at bounding box center [484, 202] width 141 height 127
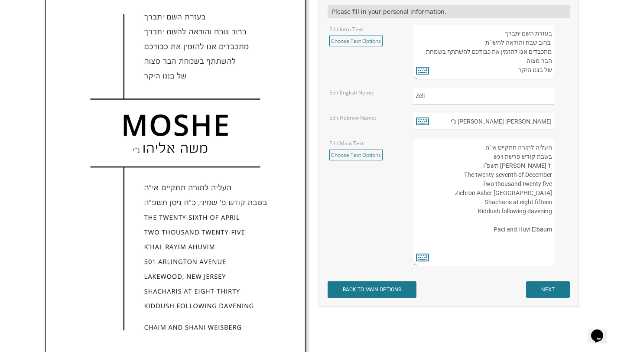
click at [491, 203] on textarea "העליה לתורה תתקיים אי”ה בשבת קודש פרשת ויגש ז' טבת תשפ"ו The twenty-seventh of …" at bounding box center [484, 202] width 141 height 127
click at [474, 235] on textarea "העליה לתורה תתקיים אי”ה בשבת קודש פרשת ויגש ז' טבת תשפ"ו The twenty-seventh of …" at bounding box center [484, 202] width 141 height 127
type textarea "העליה לתורה תתקיים אי”ה בשבת קודש פרשת ויגש ז' טבת תשפ"ו The twenty-seventh of …"
click at [540, 287] on input "NEXT" at bounding box center [548, 289] width 44 height 16
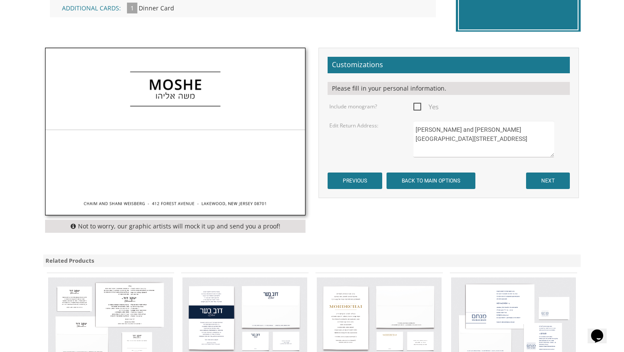
scroll to position [258, 0]
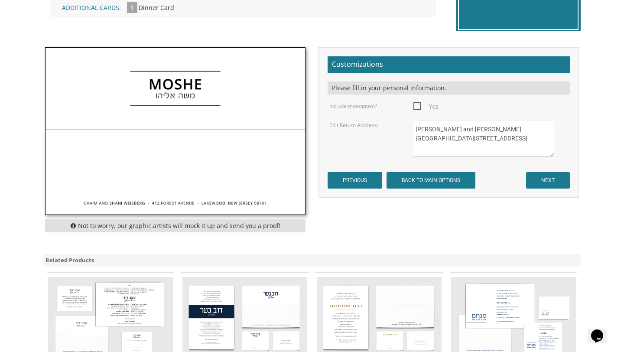
click at [483, 143] on textarea "Chaim and Shani Weisberg 412 Forest Avenue Lakewood, NJ 08701" at bounding box center [484, 139] width 141 height 36
click at [483, 144] on textarea "Chaim and Shani Weisberg 412 Forest Avenue Lakewood, NJ 08701" at bounding box center [484, 139] width 141 height 36
click at [483, 147] on textarea "Chaim and Shani Weisberg 412 Forest Avenue Lakewood, NJ 08701" at bounding box center [484, 139] width 141 height 36
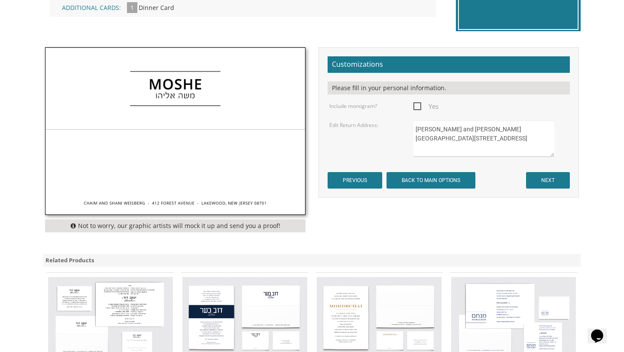
drag, startPoint x: 483, startPoint y: 147, endPoint x: 409, endPoint y: 127, distance: 76.3
click at [409, 127] on div "Chaim and Shani Weisberg 412 Forest Avenue Lakewood, NJ 08701" at bounding box center [491, 139] width 168 height 36
type textarea "p"
type textarea "Paci and Huvi Elbaum 2431 White Rd, University Heights, Oh, 44118"
click at [553, 180] on input "NEXT" at bounding box center [548, 180] width 44 height 16
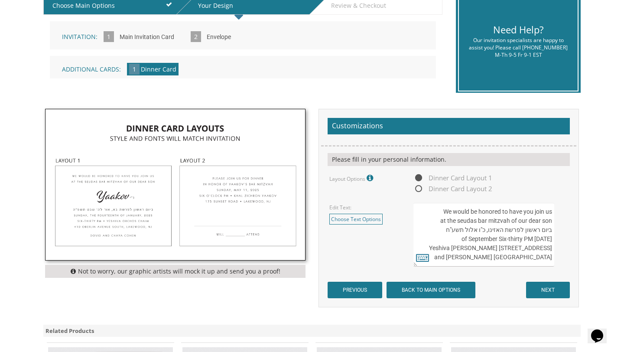
scroll to position [197, 0]
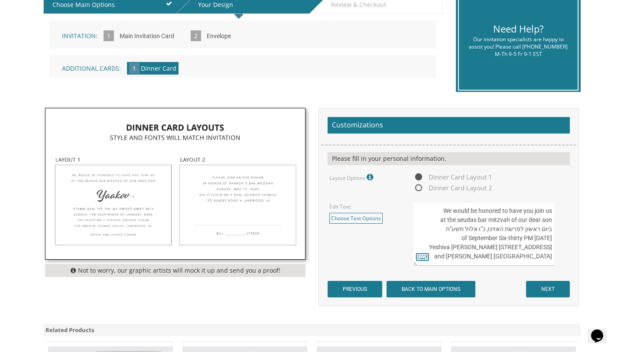
click at [203, 204] on img at bounding box center [176, 183] width 260 height 151
click at [244, 196] on img at bounding box center [176, 183] width 260 height 151
click at [245, 196] on img at bounding box center [176, 183] width 260 height 151
click at [418, 188] on span "Dinner Card Layout 2" at bounding box center [453, 188] width 79 height 11
click at [418, 188] on input "Dinner Card Layout 2" at bounding box center [417, 189] width 6 height 6
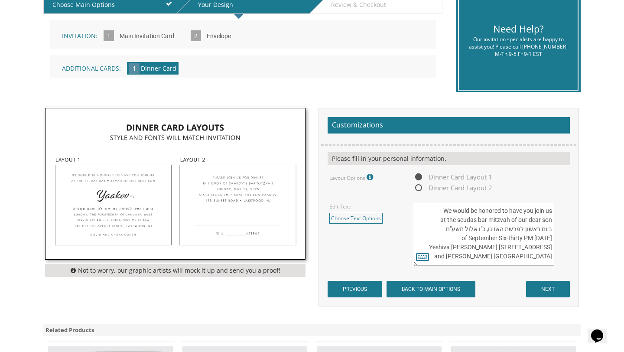
radio input "true"
click at [364, 220] on link "Choose Text Options" at bounding box center [356, 218] width 53 height 11
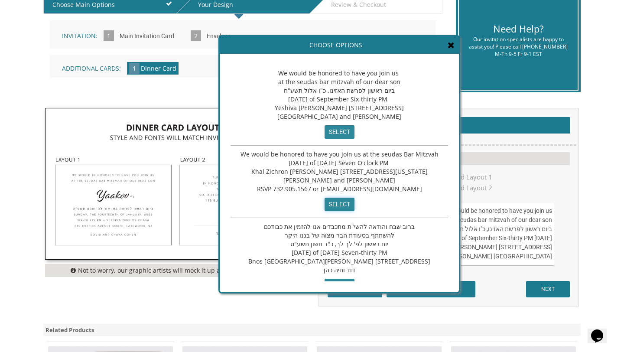
click at [336, 203] on input "select" at bounding box center [340, 204] width 30 height 13
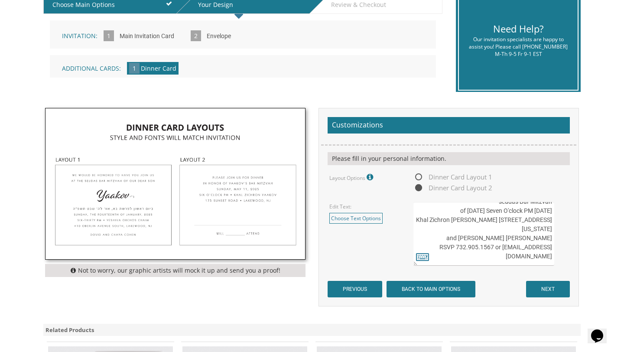
scroll to position [0, 0]
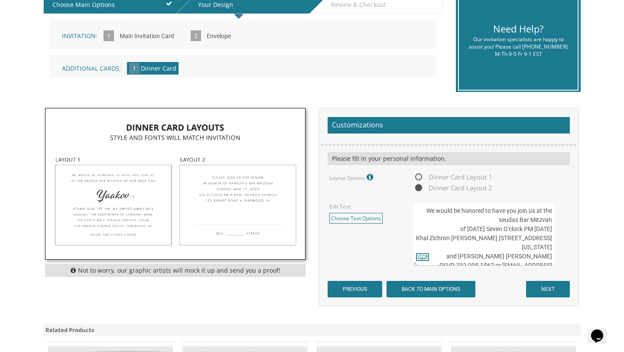
click at [553, 219] on textarea "We would be honored to have you join us at the seudas bar mitzvah of our dear s…" at bounding box center [484, 234] width 141 height 64
click at [552, 220] on textarea "We would be honored to have you join us at the seudas bar mitzvah of our dear s…" at bounding box center [484, 234] width 141 height 64
click at [551, 220] on textarea "We would be honored to have you join us at the seudas bar mitzvah of our dear s…" at bounding box center [484, 234] width 141 height 64
click at [427, 231] on textarea "We would be honored to have you join us at the seudas bar mitzvah of our dear s…" at bounding box center [484, 234] width 141 height 64
click at [553, 219] on textarea "We would be honored to have you join us at the seudas bar mitzvah of our dear s…" at bounding box center [484, 234] width 141 height 64
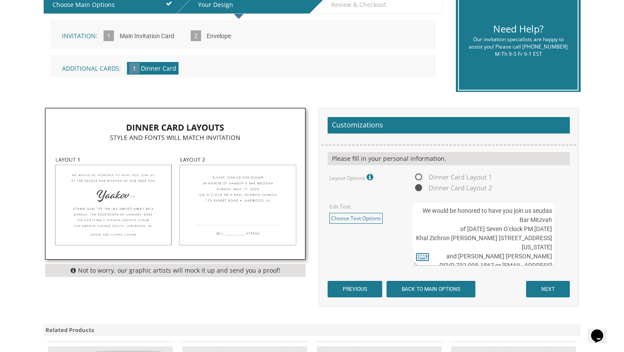
click at [552, 219] on textarea "We would be honored to have you join us at the seudas bar mitzvah of our dear s…" at bounding box center [484, 234] width 141 height 64
drag, startPoint x: 552, startPoint y: 219, endPoint x: 533, endPoint y: 213, distance: 20.0
click at [533, 213] on textarea "We would be honored to have you join us at the seudas bar mitzvah of our dear s…" at bounding box center [484, 234] width 141 height 64
drag, startPoint x: 551, startPoint y: 221, endPoint x: 543, endPoint y: 213, distance: 11.0
click at [543, 213] on textarea "We would be honored to have you join us at the seudas bar mitzvah of our dear s…" at bounding box center [484, 234] width 141 height 64
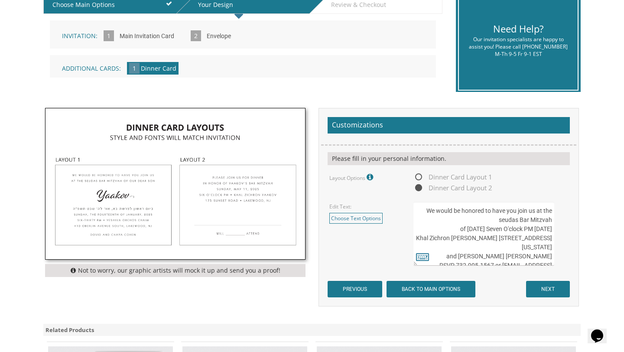
click at [512, 225] on textarea "We would be honored to have you join us at the seudas bar mitzvah of our dear s…" at bounding box center [484, 234] width 141 height 64
click at [214, 200] on img at bounding box center [176, 183] width 260 height 151
click at [218, 198] on img at bounding box center [176, 183] width 260 height 151
click at [235, 194] on img at bounding box center [176, 183] width 260 height 151
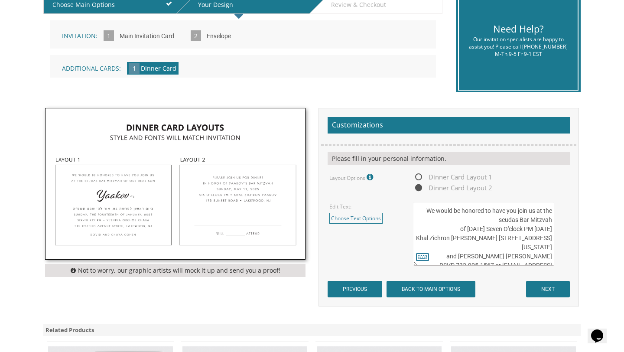
click at [353, 223] on div "Edit Text: Choose Text Options We would be honored to have you join us at the s…" at bounding box center [449, 234] width 252 height 64
click at [350, 220] on link "Choose Text Options" at bounding box center [356, 218] width 53 height 11
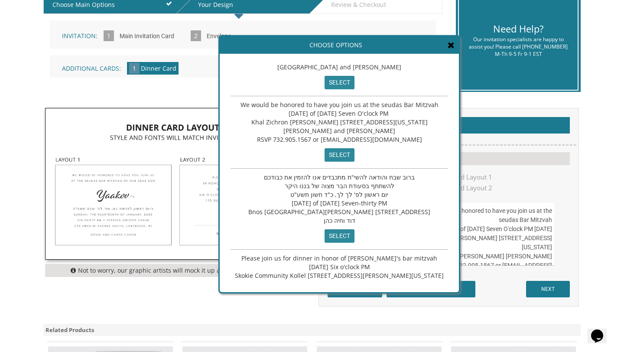
scroll to position [73, 0]
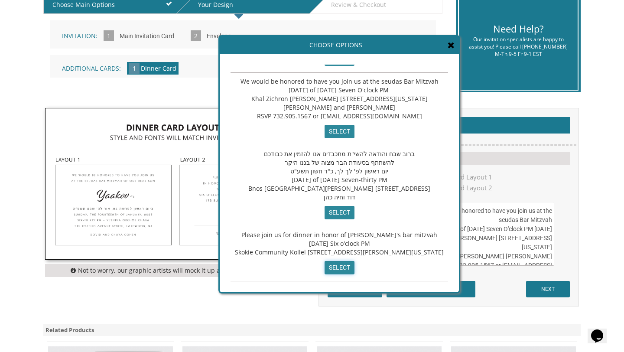
click at [333, 268] on input "select" at bounding box center [340, 267] width 30 height 13
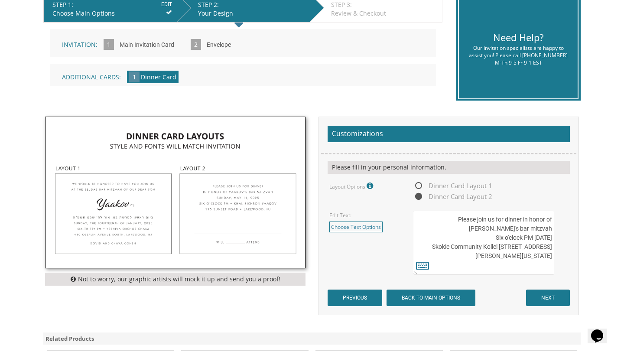
scroll to position [193, 0]
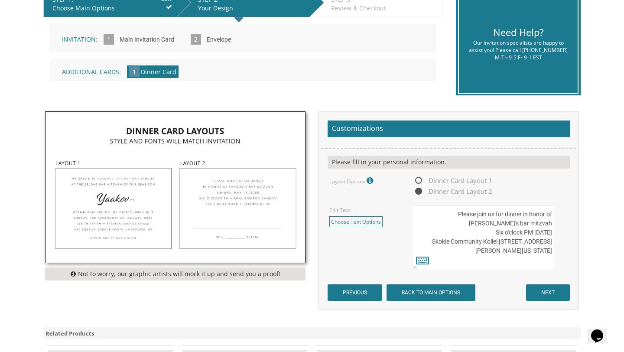
click at [484, 216] on textarea "We would be honored to have you join us at the seudas bar mitzvah of our dear s…" at bounding box center [484, 238] width 141 height 64
click at [503, 214] on textarea "We would be honored to have you join us at the seudas bar mitzvah of our dear s…" at bounding box center [484, 238] width 141 height 64
click at [518, 224] on textarea "We would be honored to have you join us at the seudas bar mitzvah of our dear s…" at bounding box center [484, 238] width 141 height 64
click at [539, 215] on textarea "We would be honored to have you join us at the seudas bar mitzvah of our dear s…" at bounding box center [484, 238] width 141 height 64
click at [505, 214] on textarea "We would be honored to have you join us at the seudas bar mitzvah of our dear s…" at bounding box center [484, 238] width 141 height 64
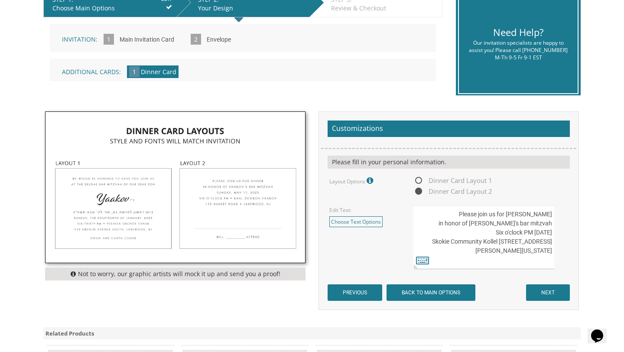
drag, startPoint x: 448, startPoint y: 232, endPoint x: 509, endPoint y: 232, distance: 61.1
click at [509, 232] on textarea "We would be honored to have you join us at the seudas bar mitzvah of our dear s…" at bounding box center [484, 238] width 141 height 64
click at [510, 234] on textarea "We would be honored to have you join us at the seudas bar mitzvah of our dear s…" at bounding box center [484, 238] width 141 height 64
click at [513, 233] on textarea "We would be honored to have you join us at the seudas bar mitzvah of our dear s…" at bounding box center [484, 238] width 141 height 64
click at [552, 233] on textarea "We would be honored to have you join us at the seudas bar mitzvah of our dear s…" at bounding box center [484, 238] width 141 height 64
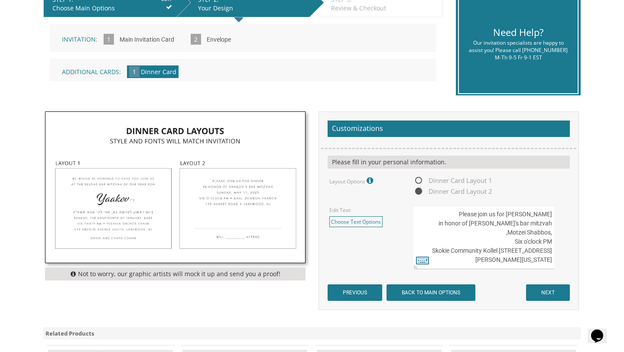
click at [500, 231] on textarea "We would be honored to have you join us at the seudas bar mitzvah of our dear s…" at bounding box center [484, 238] width 141 height 64
click at [553, 233] on textarea "We would be honored to have you join us at the seudas bar mitzvah of our dear s…" at bounding box center [484, 238] width 141 height 64
click at [536, 232] on textarea "We would be honored to have you join us at the seudas bar mitzvah of our dear s…" at bounding box center [484, 238] width 141 height 64
click at [554, 234] on textarea "We would be honored to have you join us at the seudas bar mitzvah of our dear s…" at bounding box center [484, 238] width 141 height 64
drag, startPoint x: 510, startPoint y: 241, endPoint x: 519, endPoint y: 241, distance: 9.1
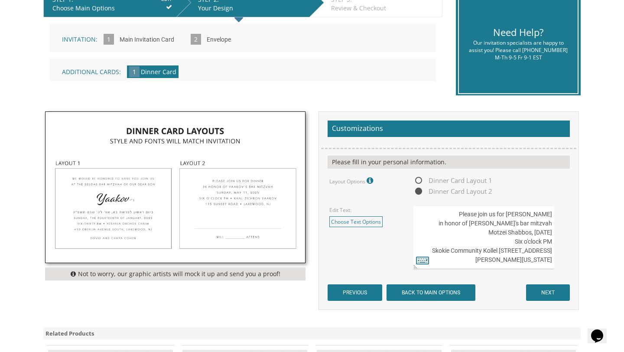
click at [519, 241] on textarea "We would be honored to have you join us at the seudas bar mitzvah of our dear s…" at bounding box center [484, 238] width 141 height 64
click at [423, 248] on textarea "We would be honored to have you join us at the seudas bar mitzvah of our dear s…" at bounding box center [484, 238] width 141 height 64
click at [520, 242] on textarea "We would be honored to have you join us at the seudas bar mitzvah of our dear s…" at bounding box center [484, 238] width 141 height 64
drag, startPoint x: 521, startPoint y: 242, endPoint x: 541, endPoint y: 241, distance: 19.6
click at [541, 241] on textarea "We would be honored to have you join us at the seudas bar mitzvah of our dear s…" at bounding box center [484, 238] width 141 height 64
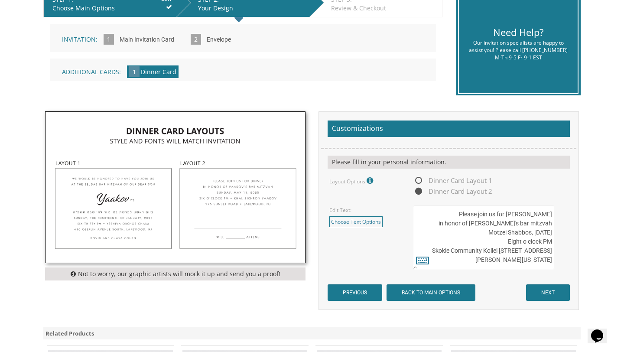
click at [423, 245] on textarea "We would be honored to have you join us at the seudas bar mitzvah of our dear s…" at bounding box center [484, 238] width 141 height 64
click at [502, 242] on textarea "We would be honored to have you join us at the seudas bar mitzvah of our dear s…" at bounding box center [484, 238] width 141 height 64
click at [423, 250] on textarea "We would be honored to have you join us at the seudas bar mitzvah of our dear s…" at bounding box center [484, 238] width 141 height 64
drag, startPoint x: 510, startPoint y: 261, endPoint x: 551, endPoint y: 262, distance: 41.2
click at [551, 262] on textarea "We would be honored to have you join us at the seudas bar mitzvah of our dear s…" at bounding box center [484, 238] width 141 height 64
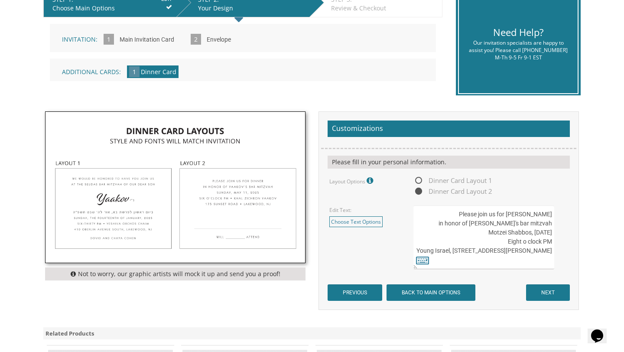
click at [498, 250] on textarea "We would be honored to have you join us at the seudas bar mitzvah of our dear s…" at bounding box center [484, 238] width 141 height 64
click at [501, 250] on textarea "We would be honored to have you join us at the seudas bar mitzvah of our dear s…" at bounding box center [484, 238] width 141 height 64
type textarea "Please join us for Melave Malka in honor of Zeli's bar mitzvah Motzei Shabbos, …"
click at [540, 295] on input "NEXT" at bounding box center [548, 292] width 44 height 16
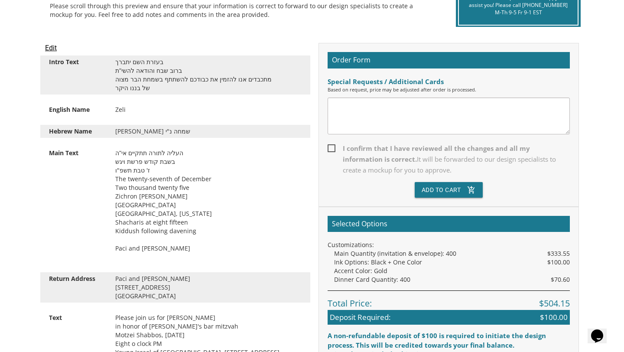
scroll to position [215, 0]
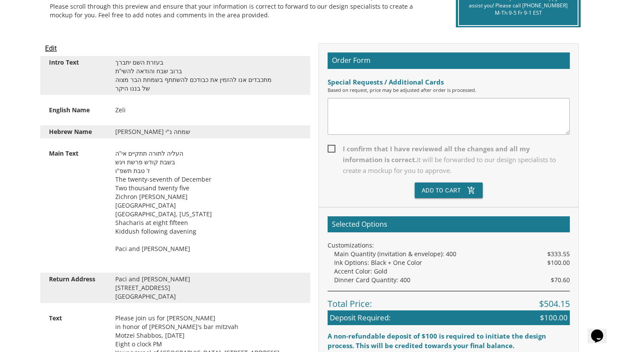
click at [369, 115] on textarea at bounding box center [449, 116] width 242 height 37
type textarea "Please make sure the address is printed as [STREET_ADDRESS]"
click at [332, 147] on span "I confirm that I have reviewed all the changes and all my information is correc…" at bounding box center [449, 160] width 242 height 33
click at [332, 147] on input "I confirm that I have reviewed all the changes and all my information is correc…" at bounding box center [331, 148] width 6 height 6
checkbox input "true"
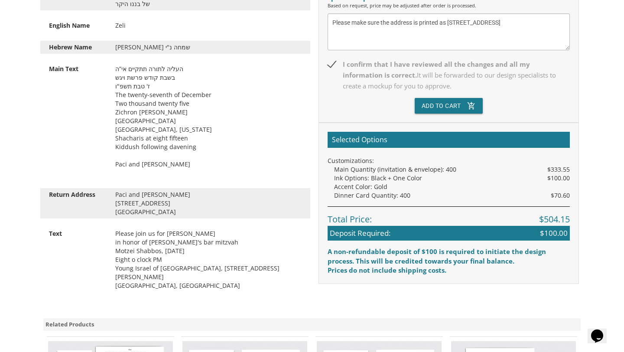
scroll to position [301, 0]
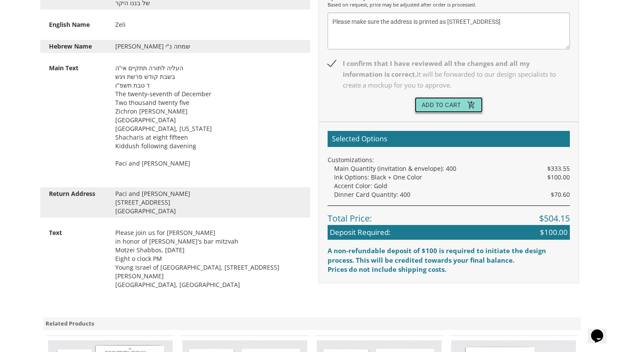
click at [444, 108] on button "Add To Cart add_shopping_cart" at bounding box center [449, 105] width 69 height 16
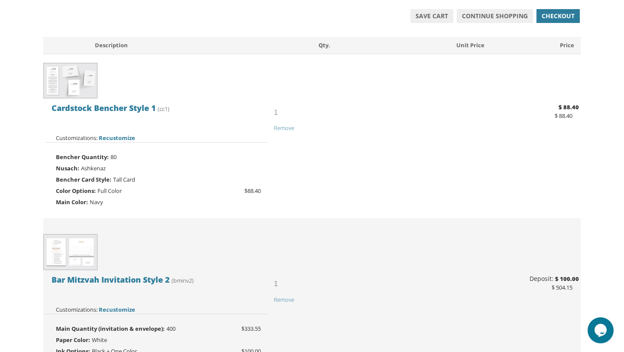
scroll to position [164, 0]
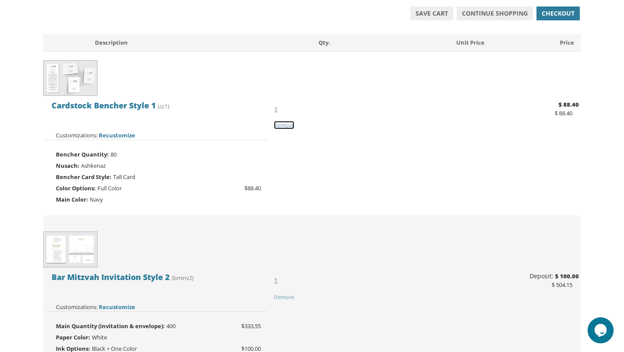
click at [290, 124] on span "Remove" at bounding box center [284, 125] width 20 height 8
